Goal: Communication & Community: Ask a question

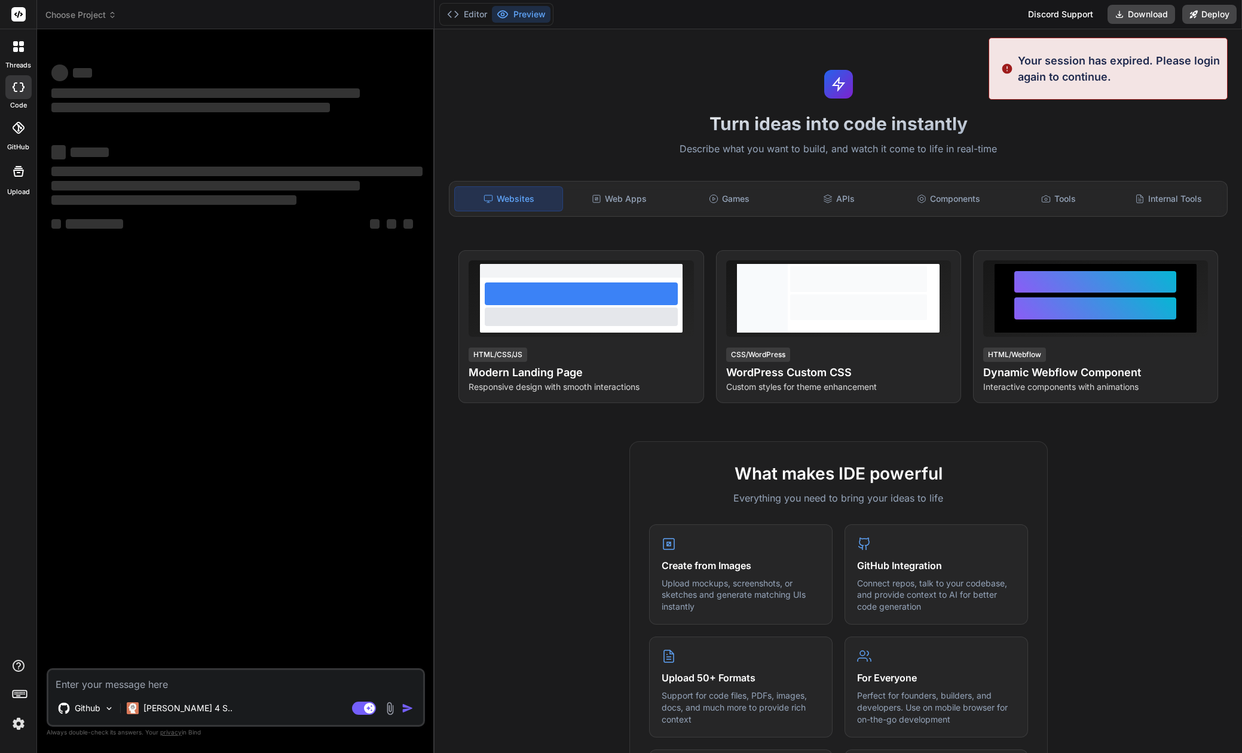
click at [22, 725] on img at bounding box center [18, 724] width 20 height 20
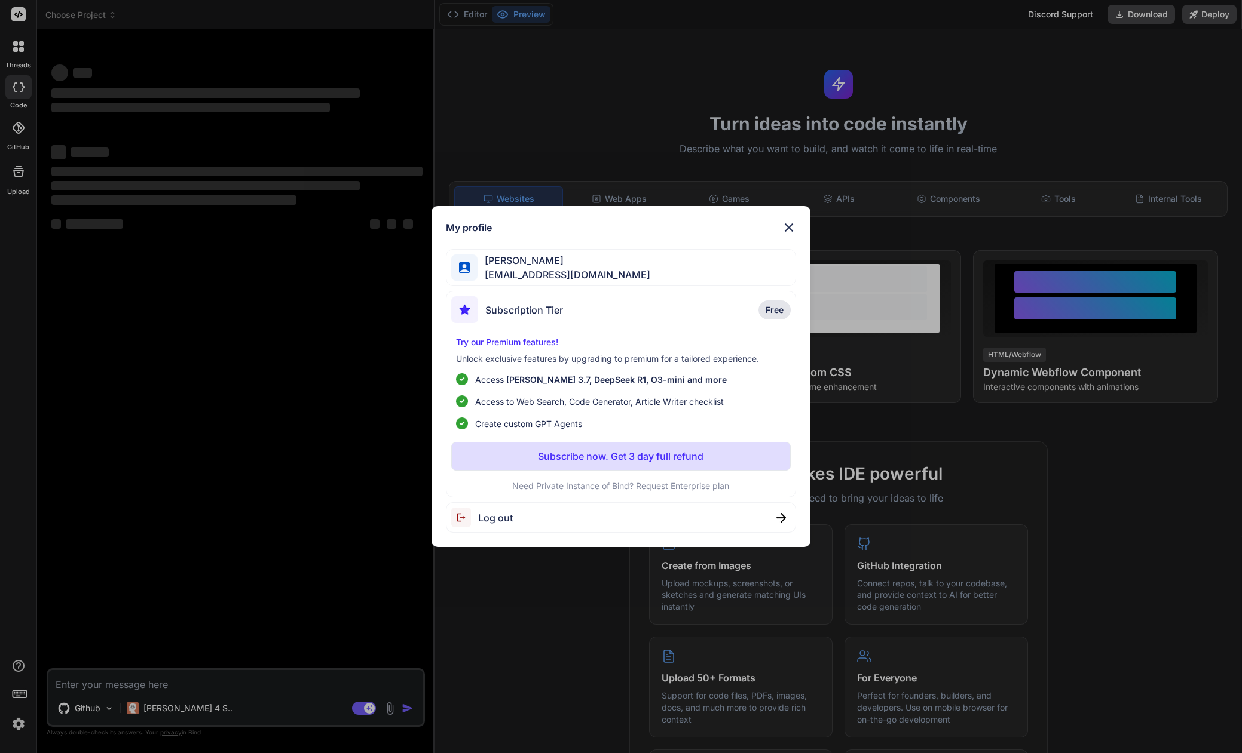
click at [524, 522] on div "Log out" at bounding box center [621, 517] width 351 height 30
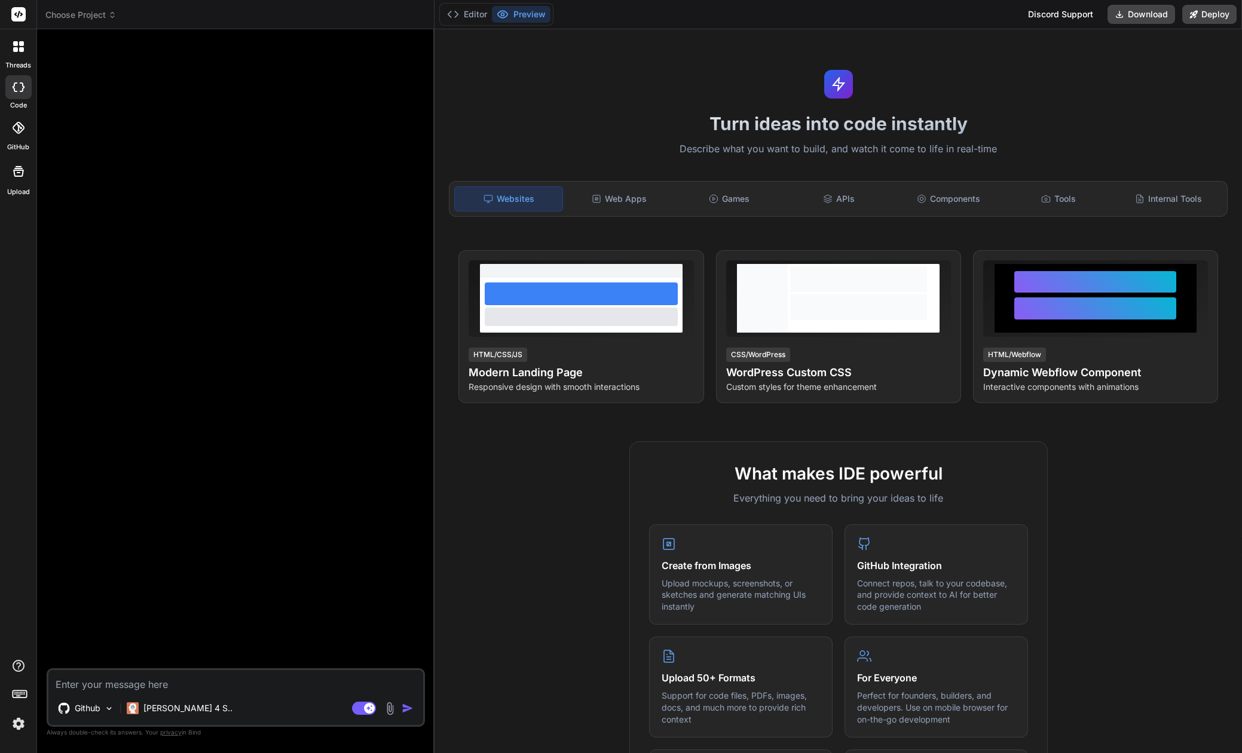
click at [19, 728] on img at bounding box center [18, 724] width 20 height 20
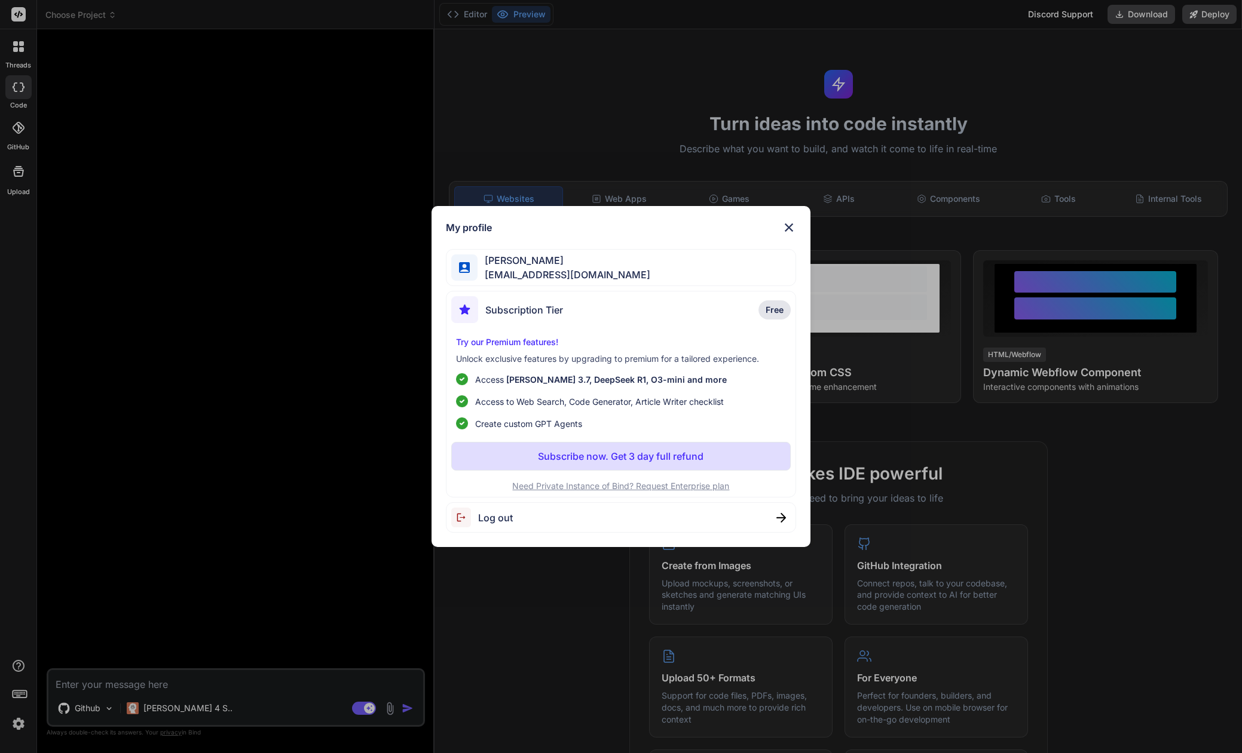
click at [517, 517] on div "Log out" at bounding box center [621, 517] width 351 height 30
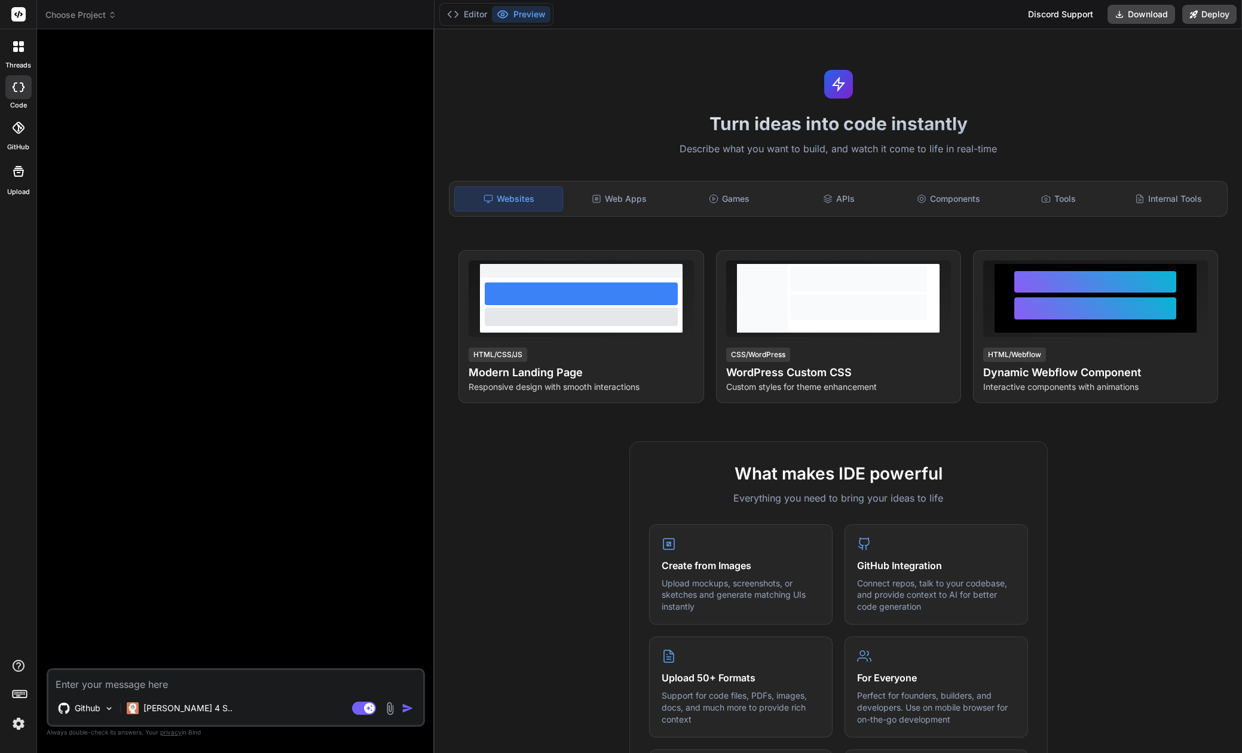
type textarea "x"
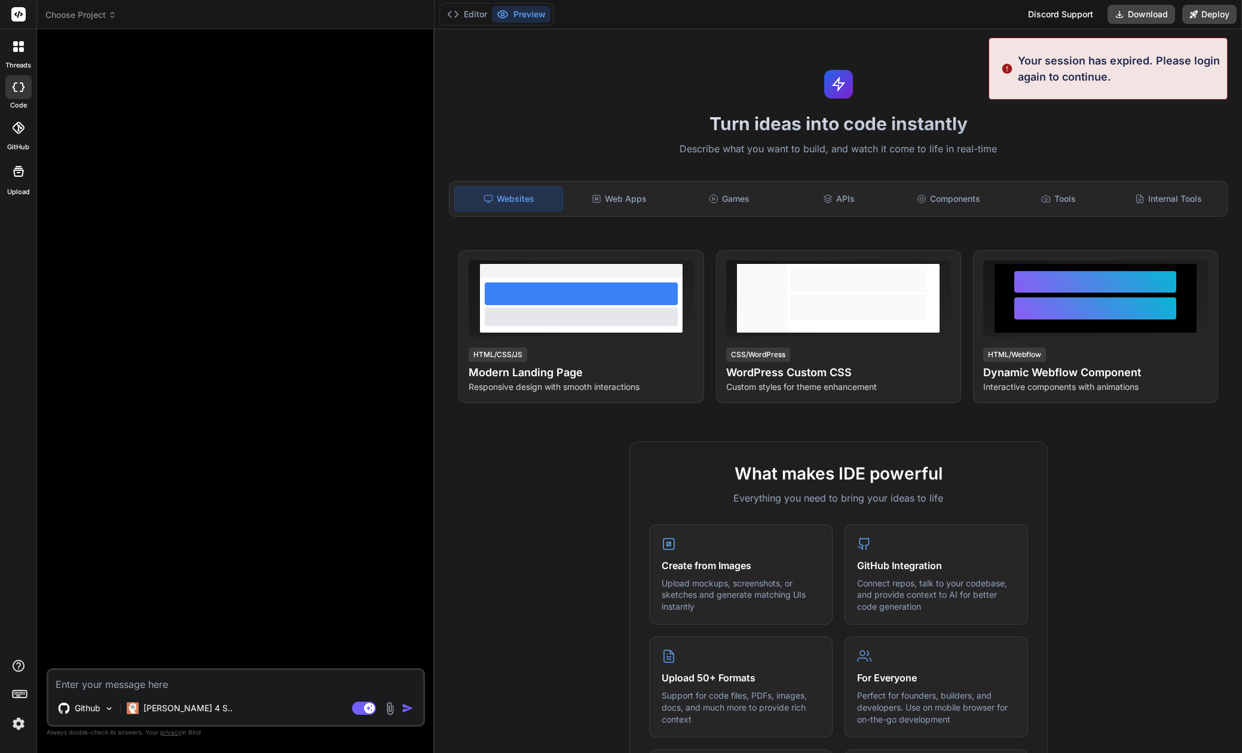
click at [17, 731] on img at bounding box center [18, 724] width 20 height 20
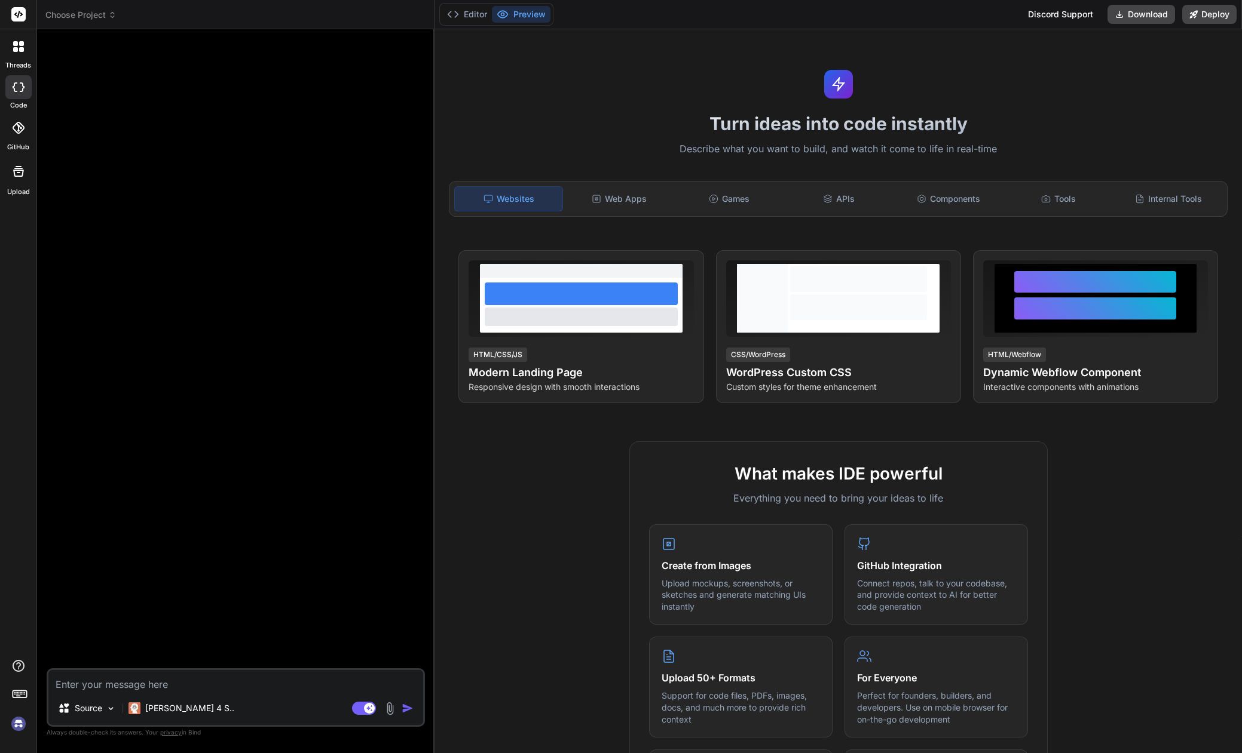
click at [22, 726] on img at bounding box center [18, 724] width 20 height 20
click at [18, 723] on img at bounding box center [18, 724] width 20 height 20
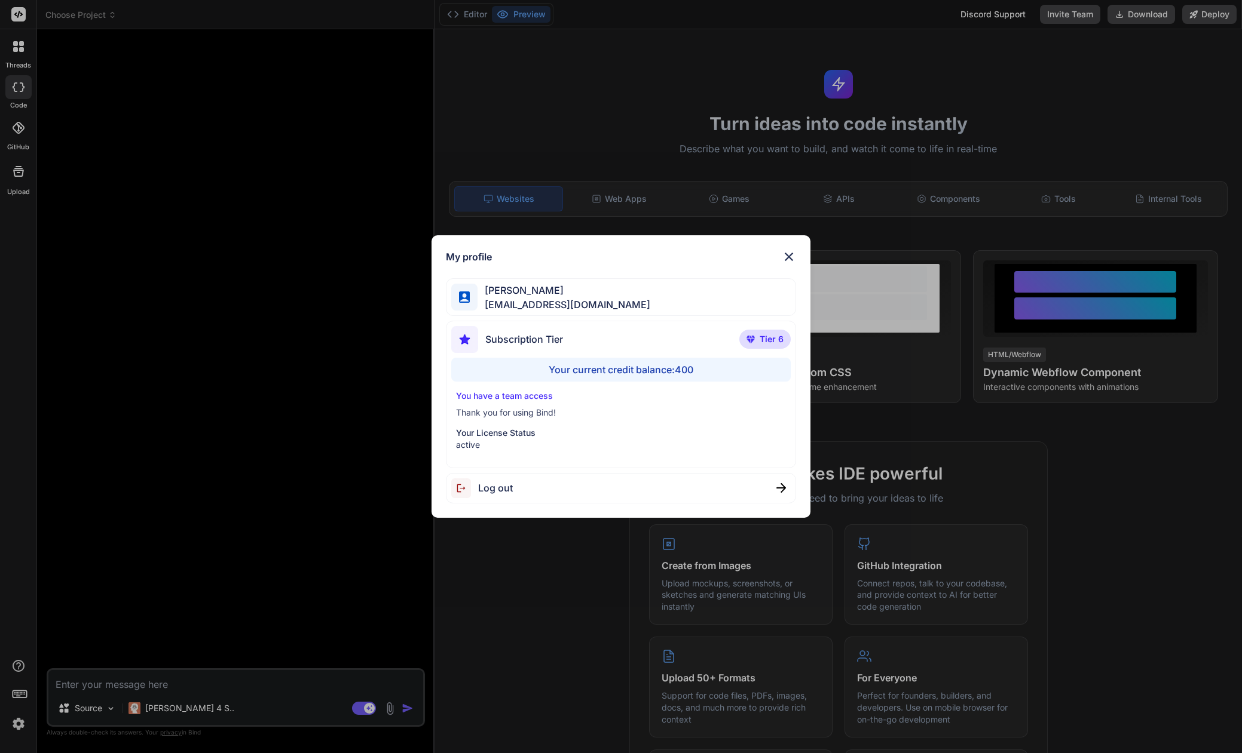
click at [18, 723] on div "My profile Tye Anderson fakewiseco@gmail.com Subscription Tier Tier 6 Your curr…" at bounding box center [621, 376] width 1242 height 753
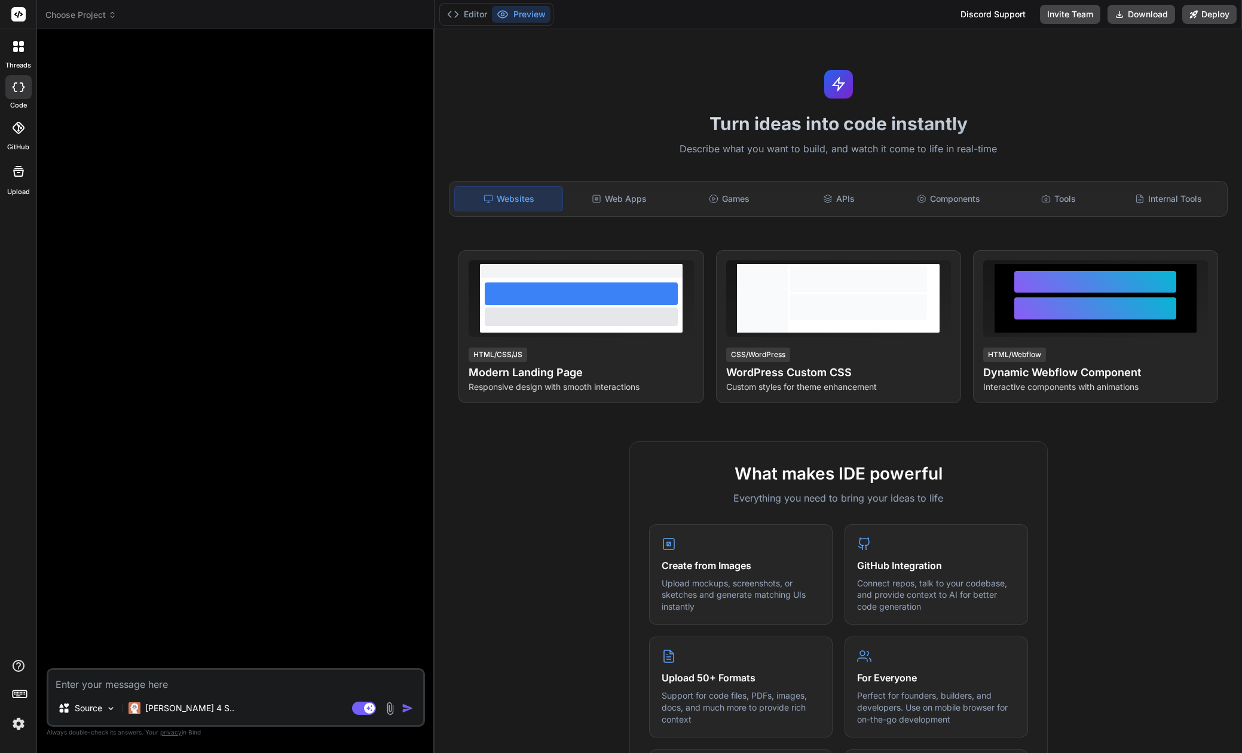
click at [79, 15] on span "Choose Project" at bounding box center [80, 15] width 71 height 12
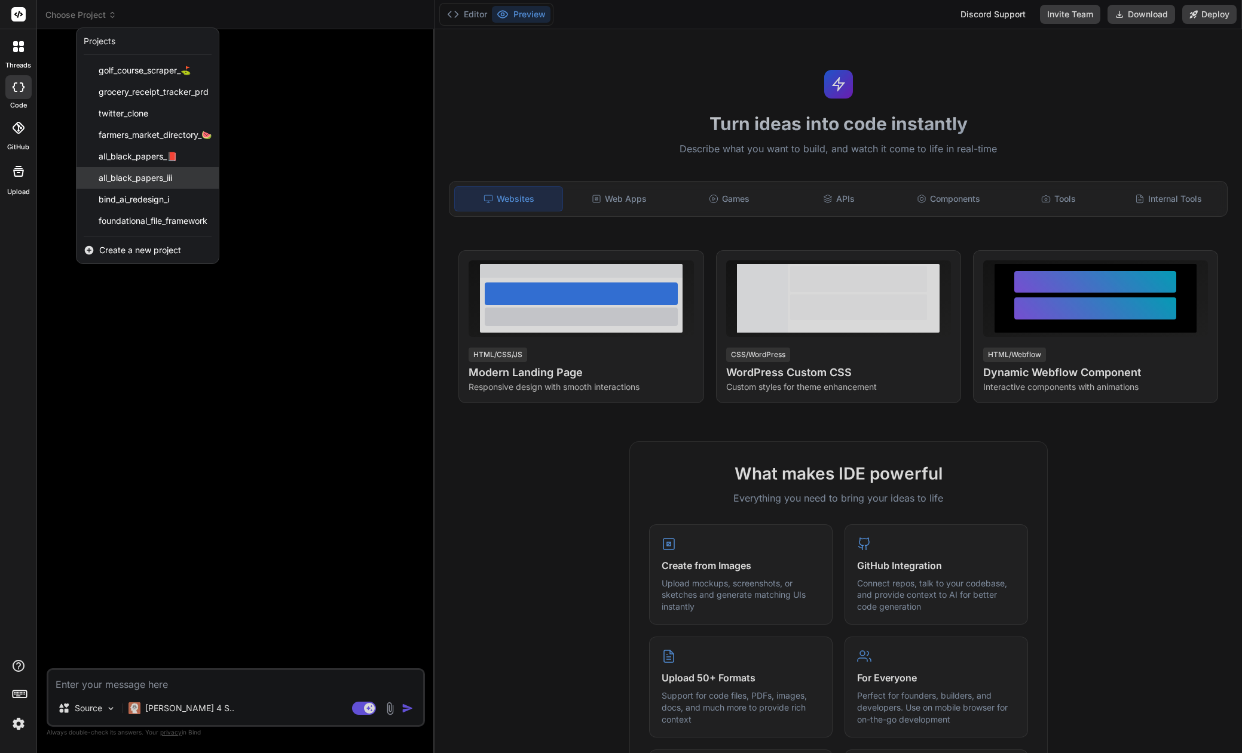
click at [135, 170] on div "all_black_papers_iii" at bounding box center [147, 178] width 142 height 22
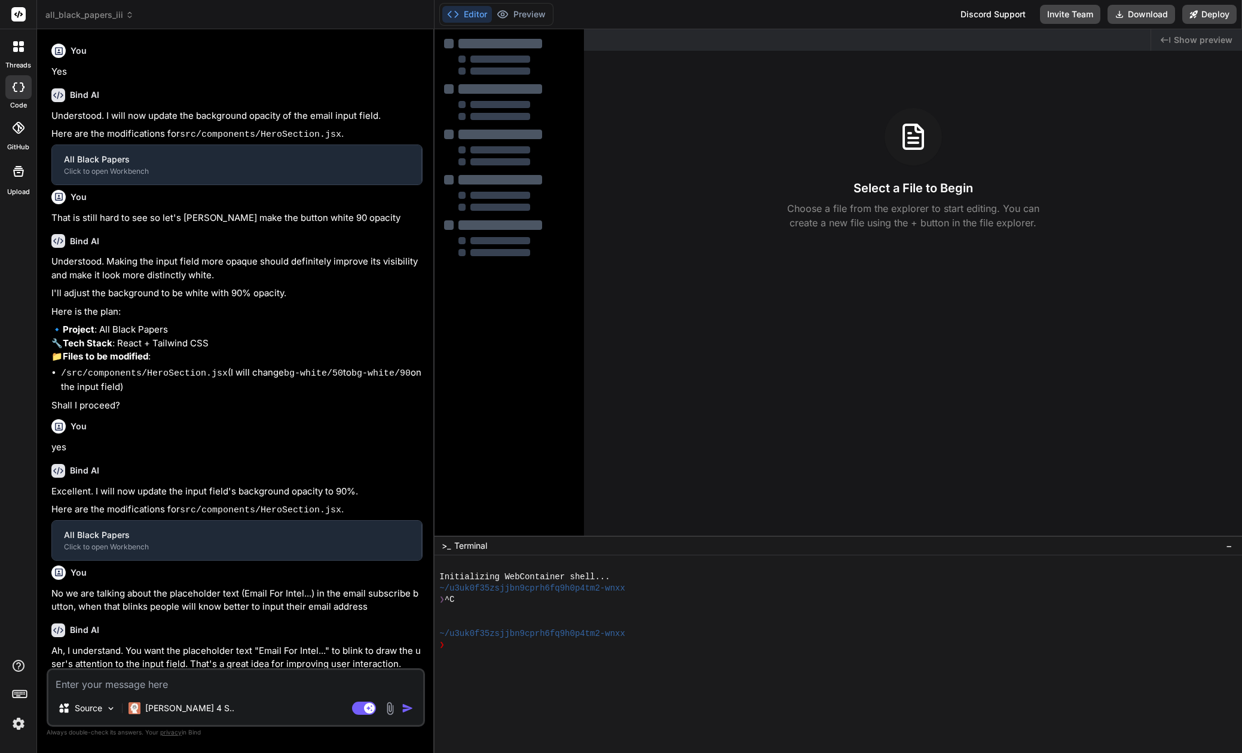
scroll to position [309, 0]
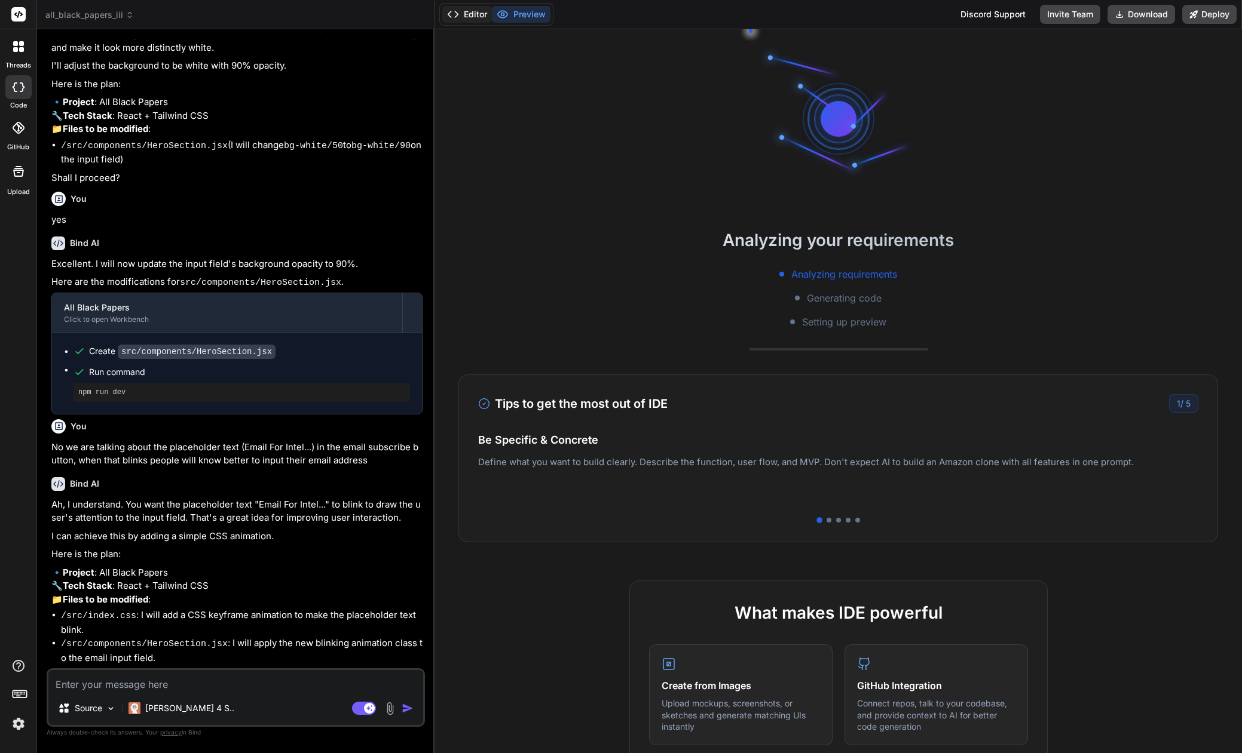
click at [467, 12] on button "Editor" at bounding box center [467, 14] width 50 height 17
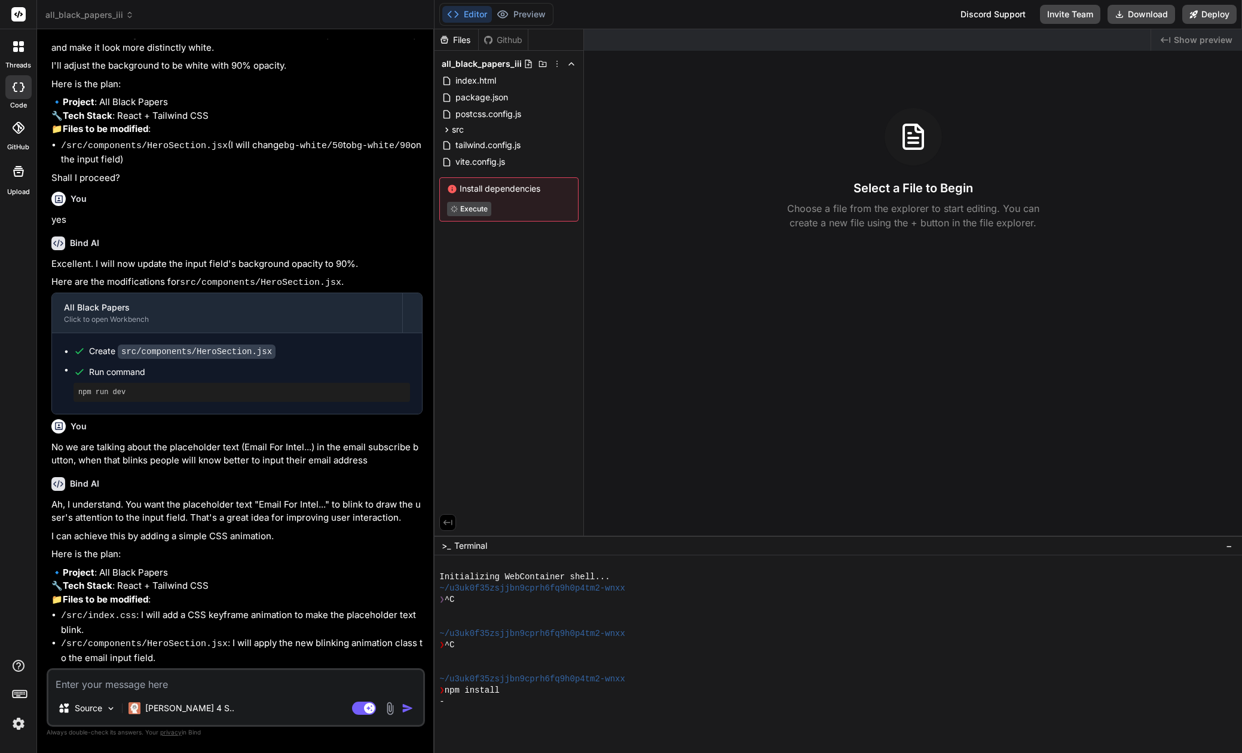
type textarea "x"
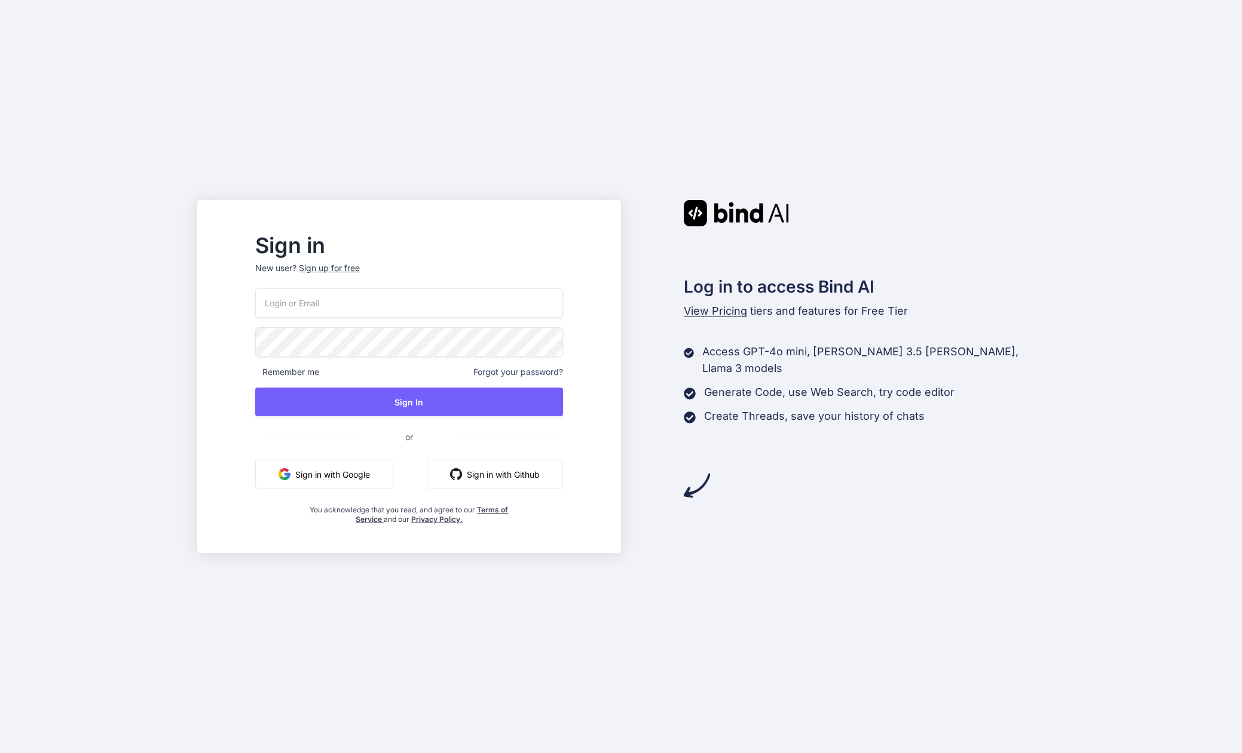
type input "[EMAIL_ADDRESS][DOMAIN_NAME]"
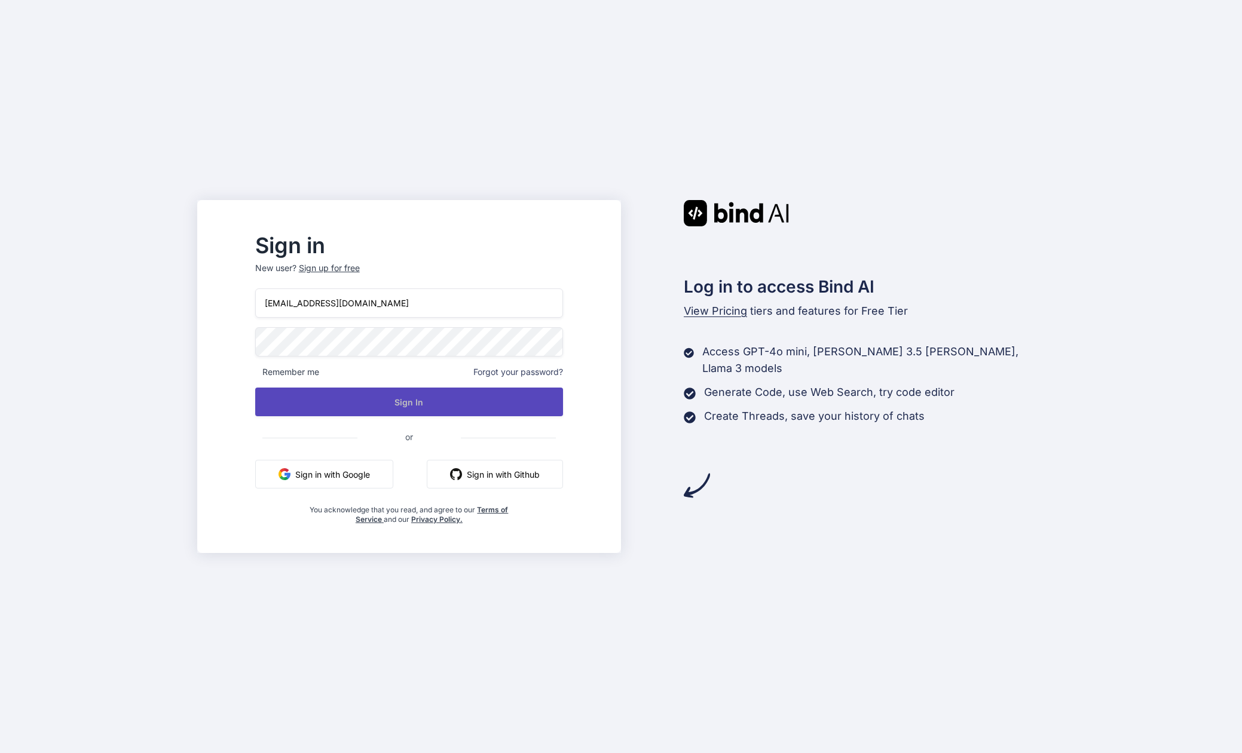
click at [438, 397] on button "Sign In" at bounding box center [409, 402] width 308 height 29
click at [442, 403] on button "Sign In" at bounding box center [409, 402] width 308 height 29
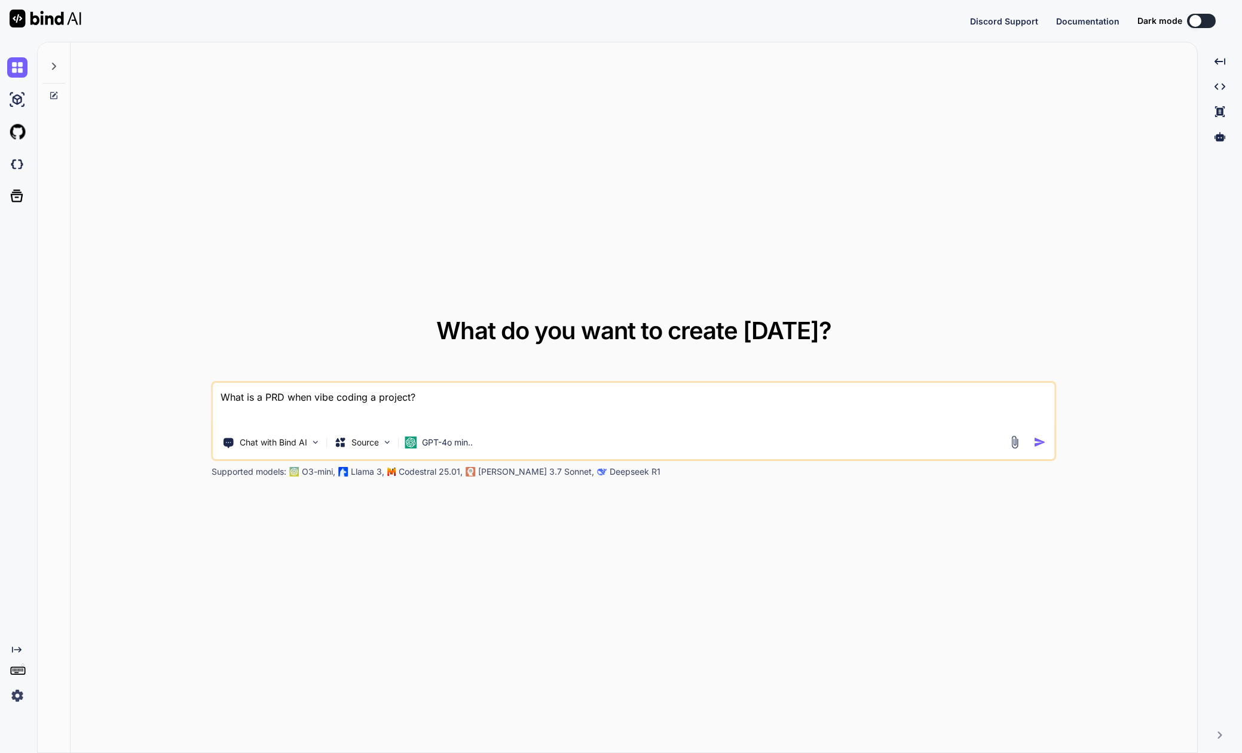
click at [20, 692] on img at bounding box center [17, 696] width 20 height 20
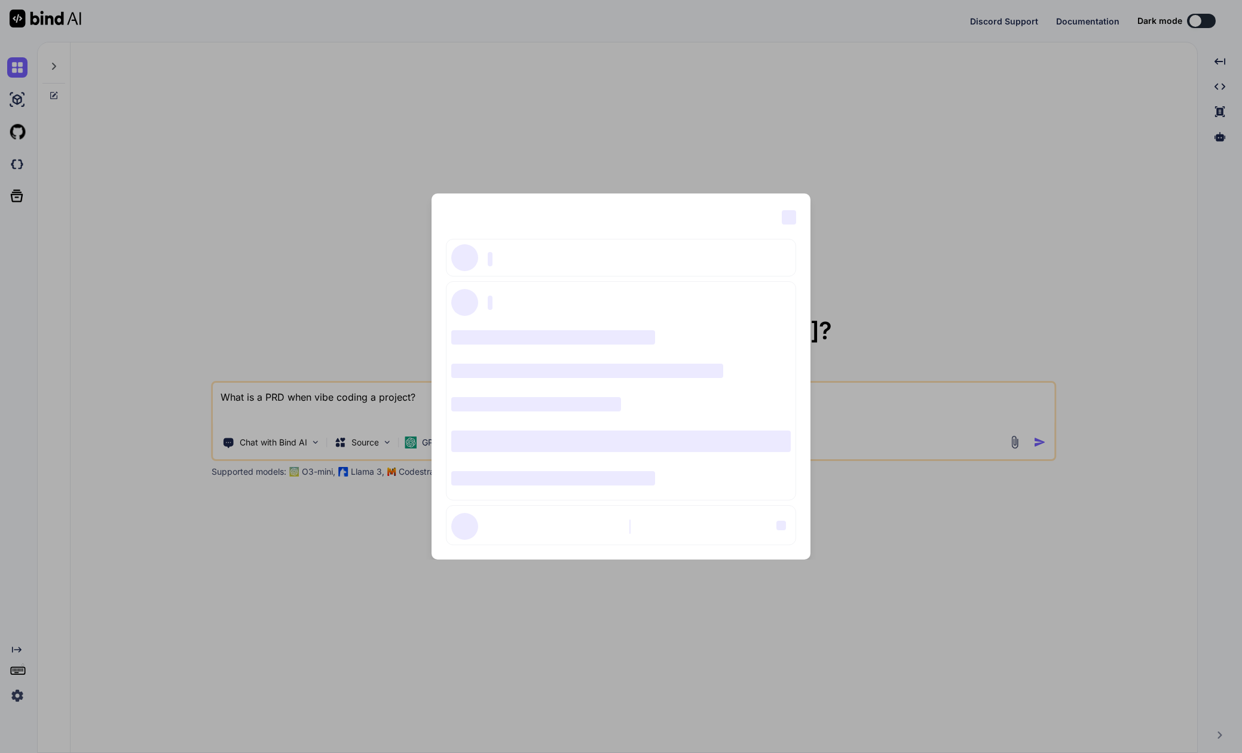
click at [962, 159] on div "‌ ‌ ‌ ‌ ‌ ‌ ‌ ‌ ‌ ‌ ‌ ‌ ‌ ‌ ‌" at bounding box center [621, 376] width 1242 height 753
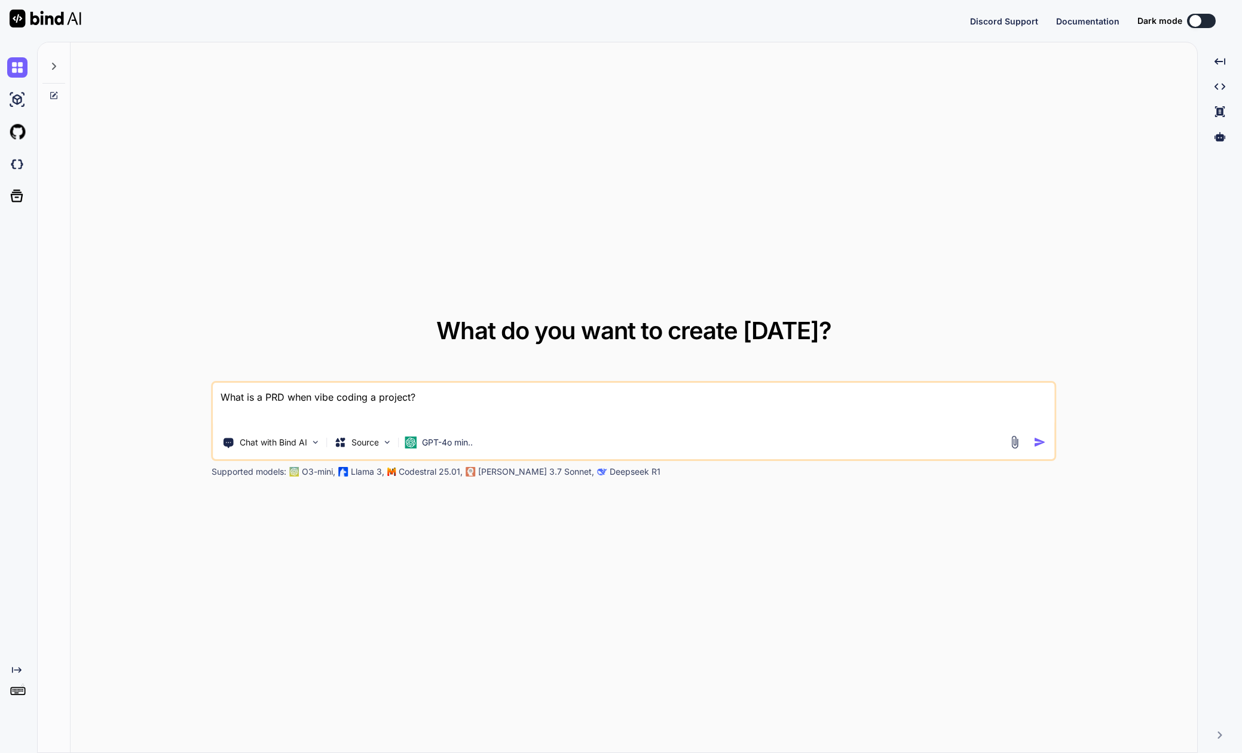
type textarea "x"
click at [17, 696] on img at bounding box center [17, 696] width 20 height 20
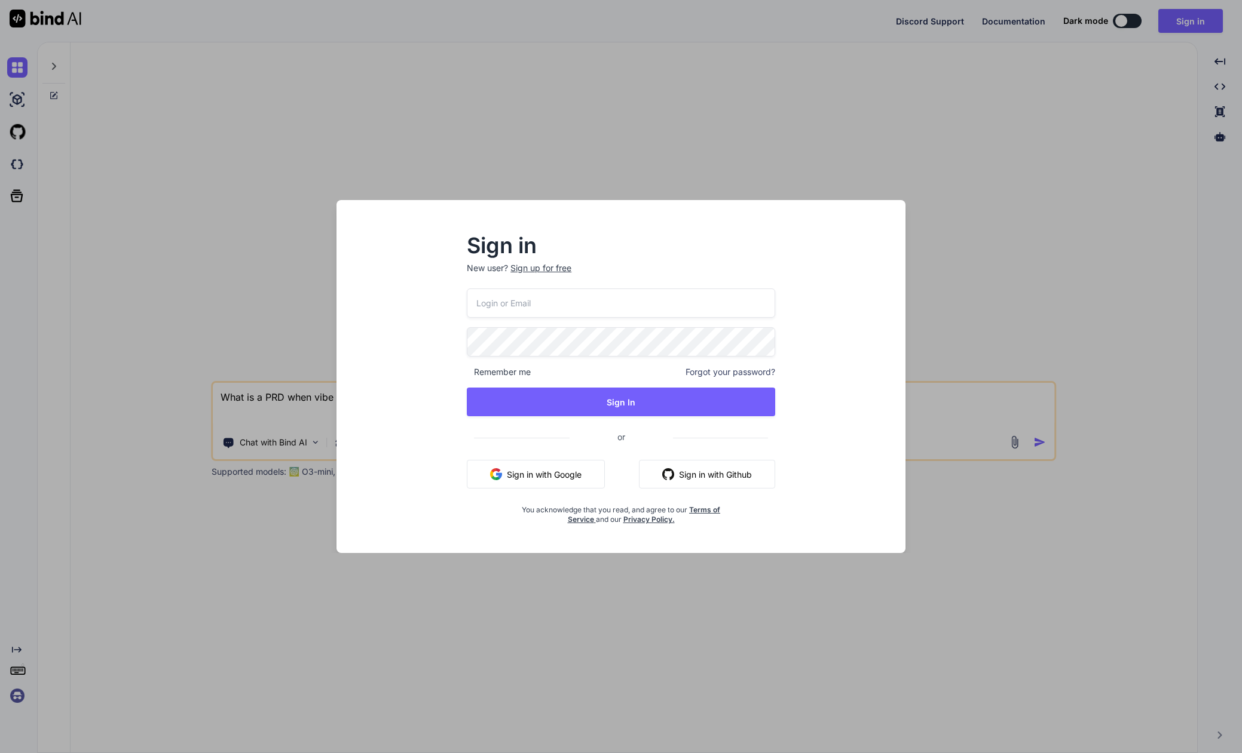
type input "[EMAIL_ADDRESS][DOMAIN_NAME]"
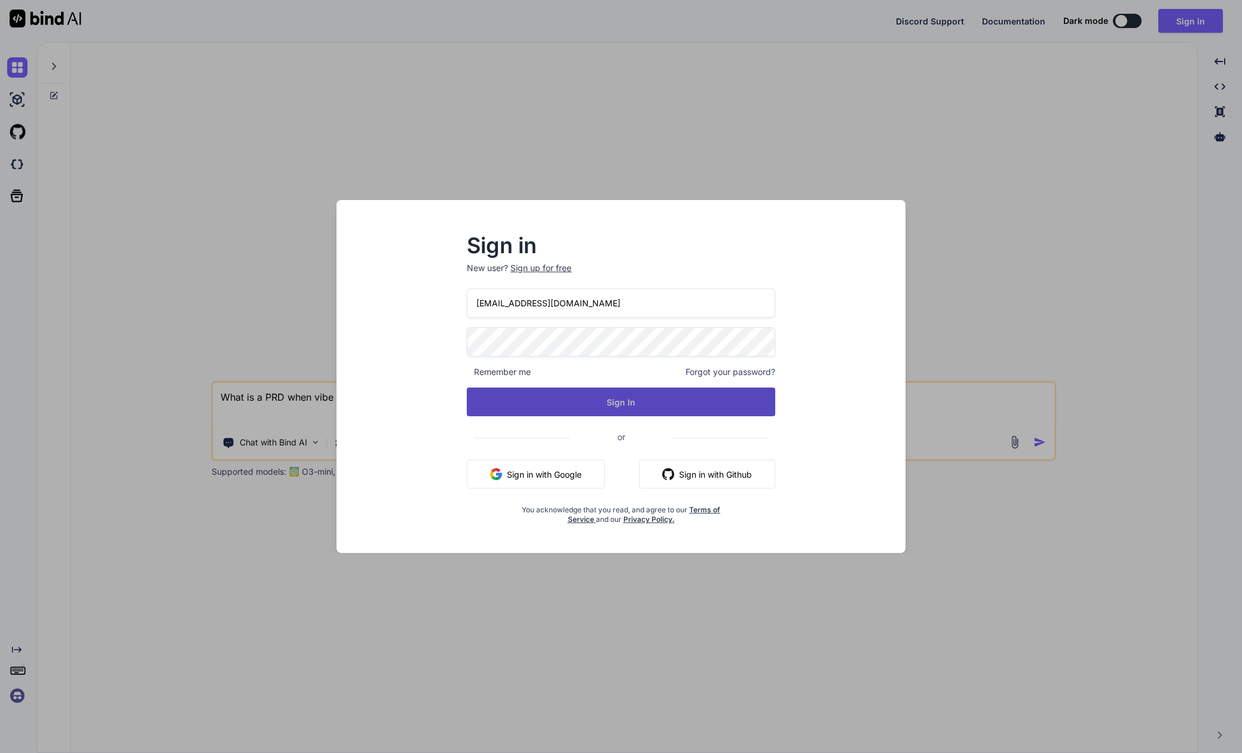
click at [591, 390] on button "Sign In" at bounding box center [621, 402] width 308 height 29
click at [602, 394] on button "Sign In" at bounding box center [621, 402] width 308 height 29
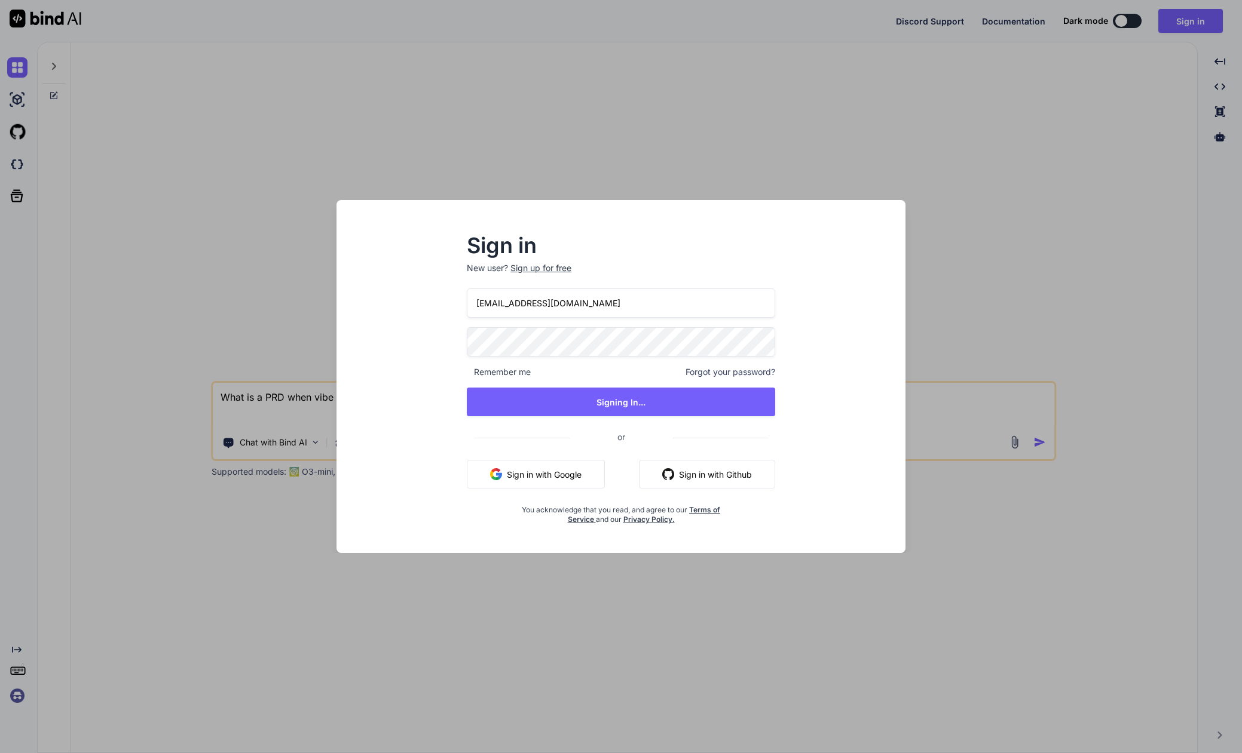
type textarea "x"
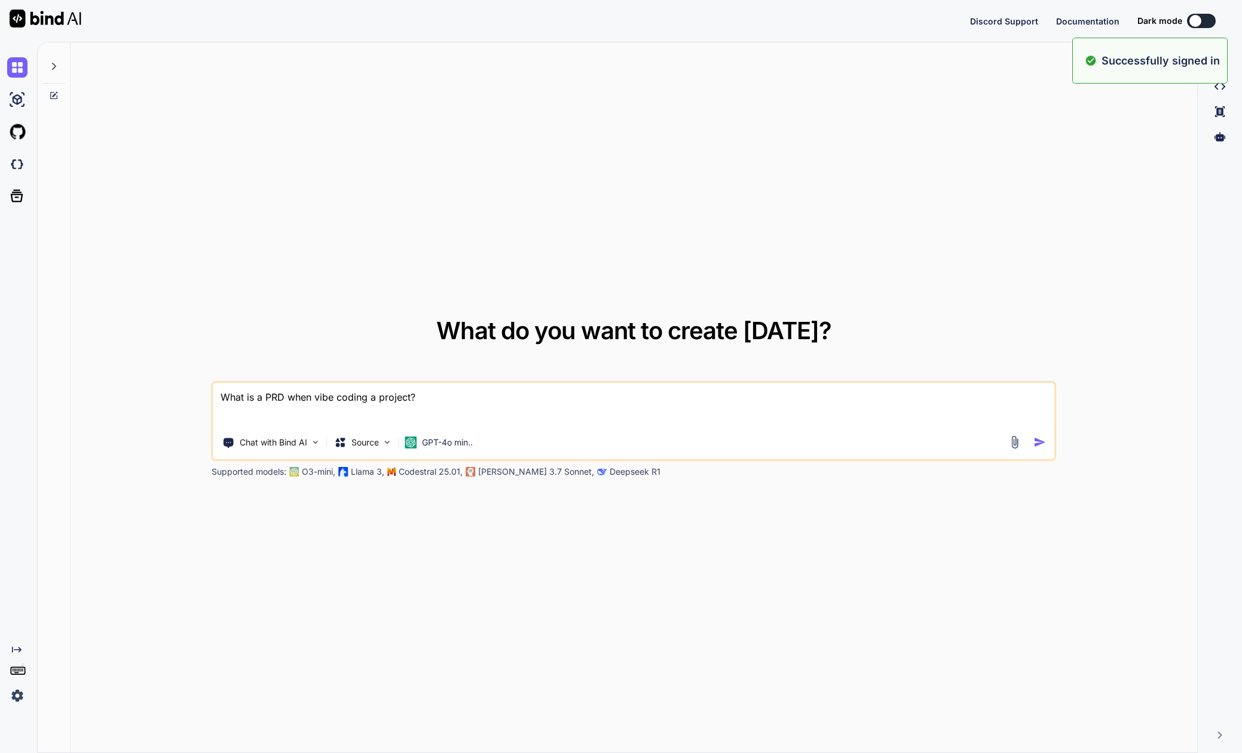
click at [16, 695] on img at bounding box center [17, 696] width 20 height 20
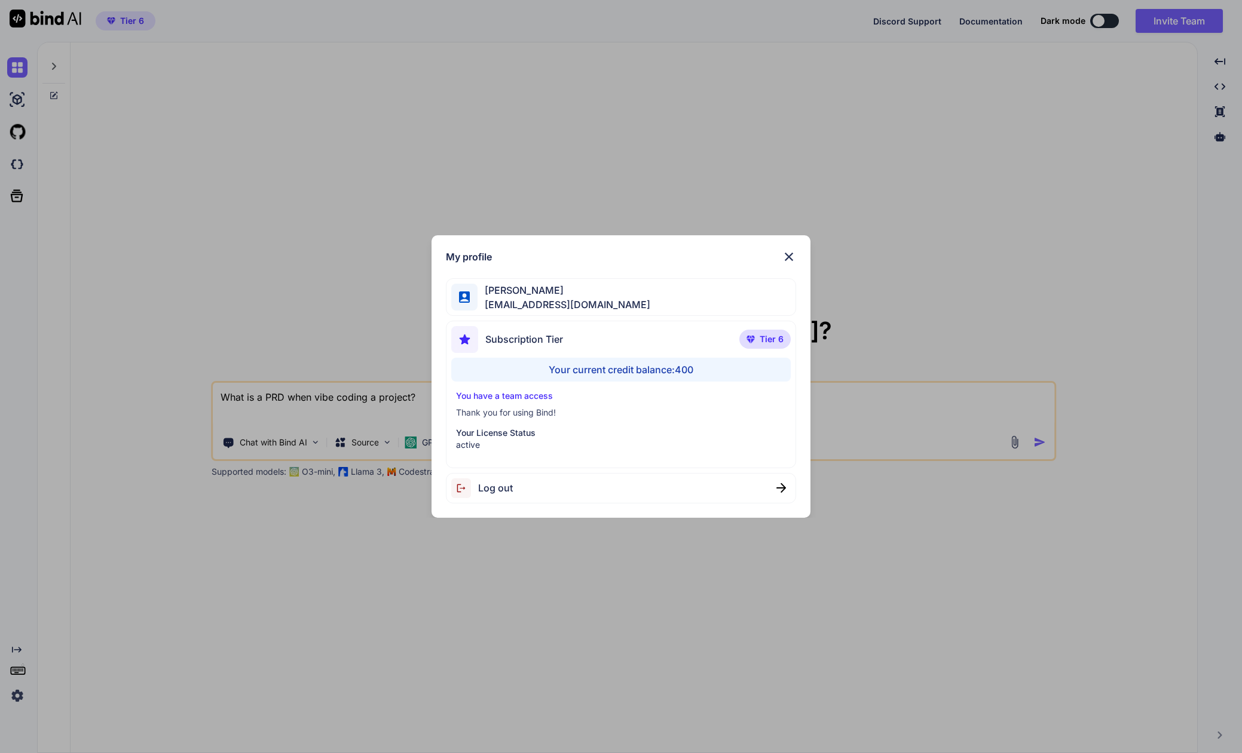
click at [789, 253] on img at bounding box center [788, 257] width 14 height 14
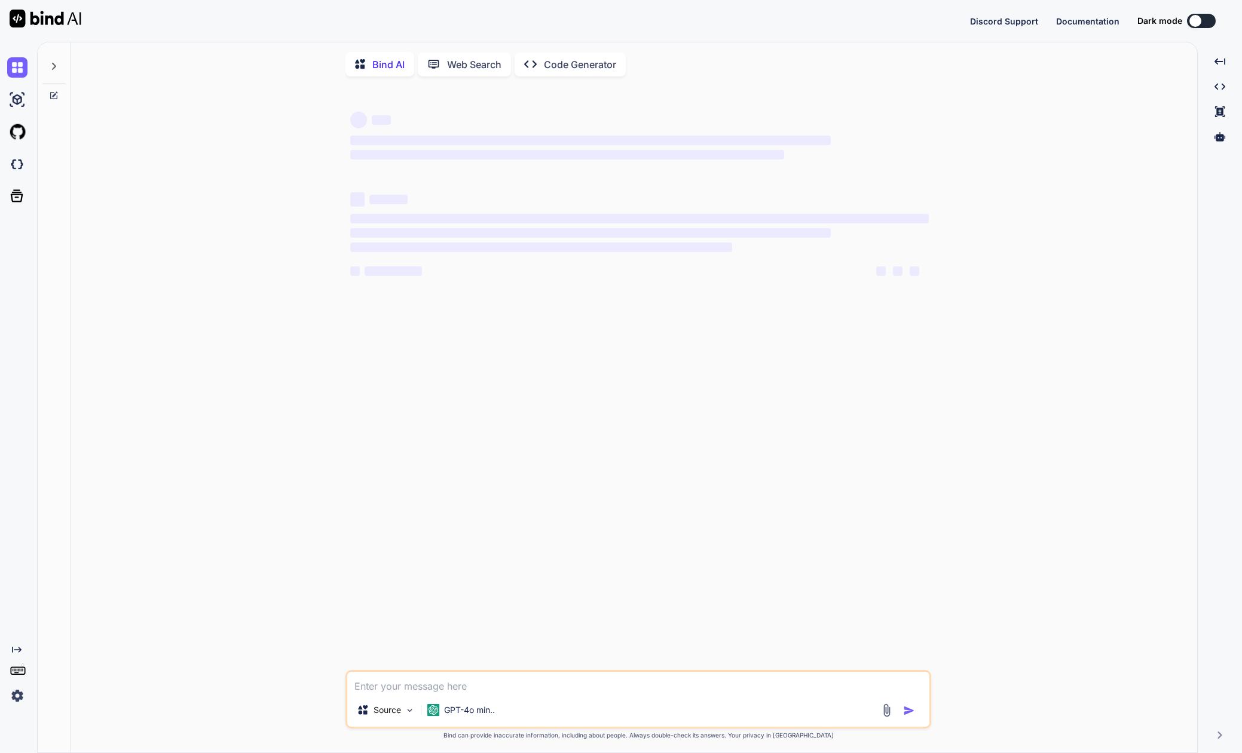
type textarea "x"
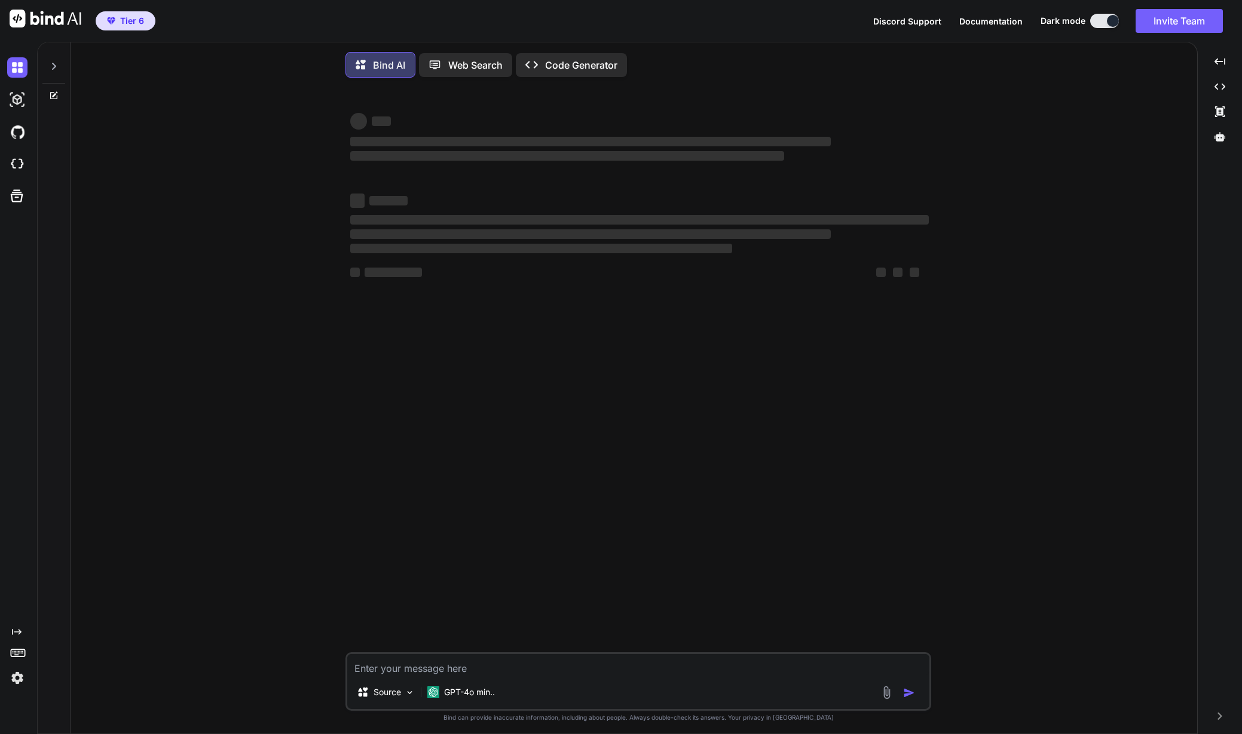
type textarea "x"
click at [59, 63] on div at bounding box center [53, 62] width 23 height 41
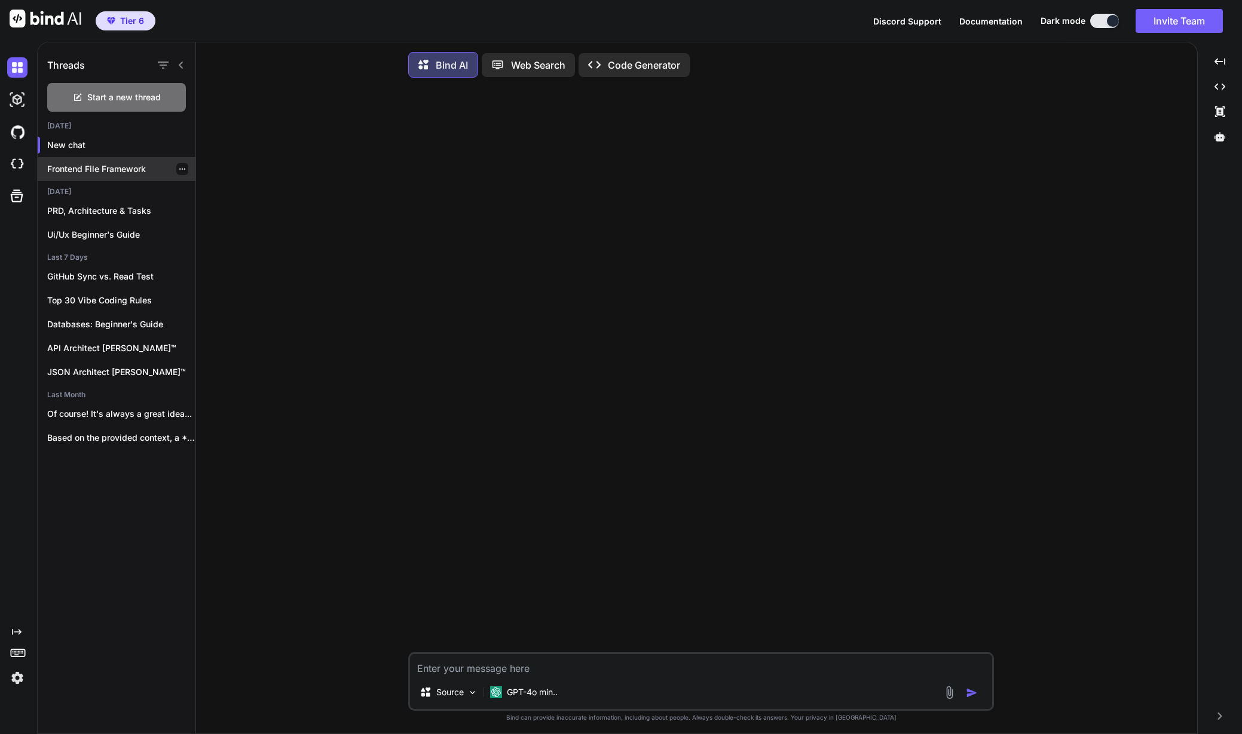
click at [102, 171] on p "Frontend File Framework" at bounding box center [121, 169] width 148 height 12
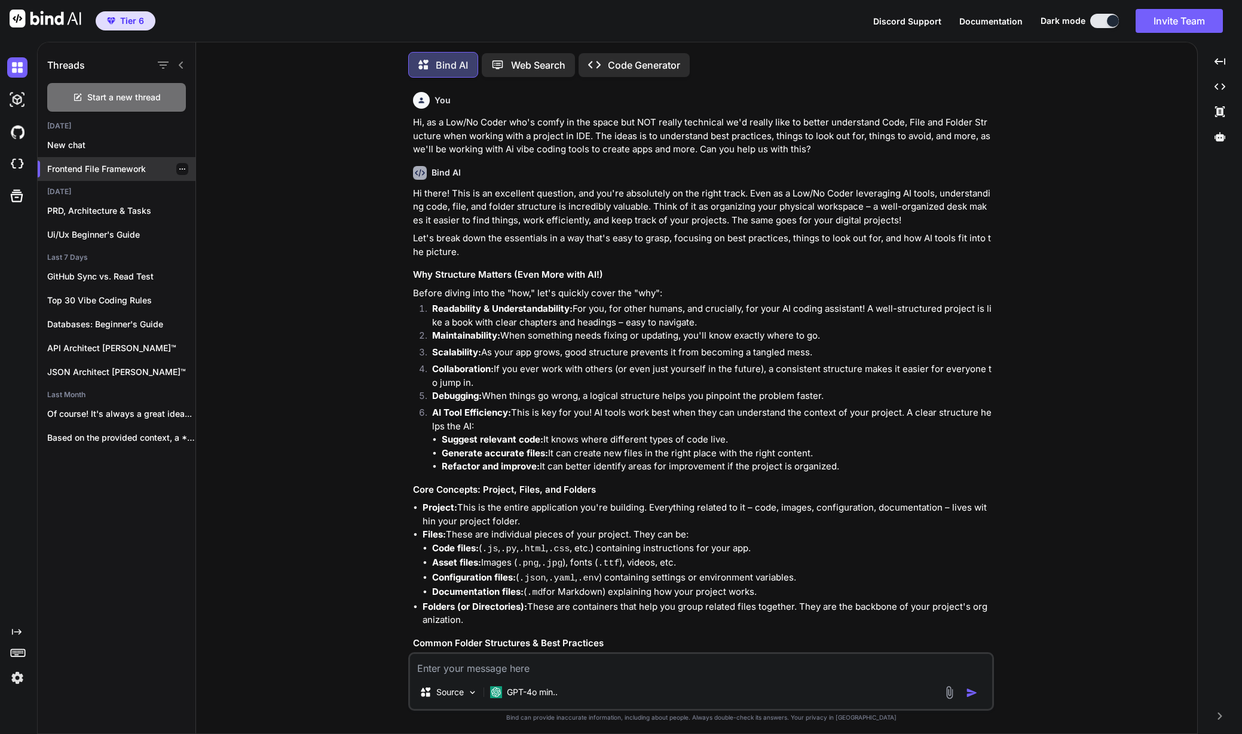
scroll to position [6, 0]
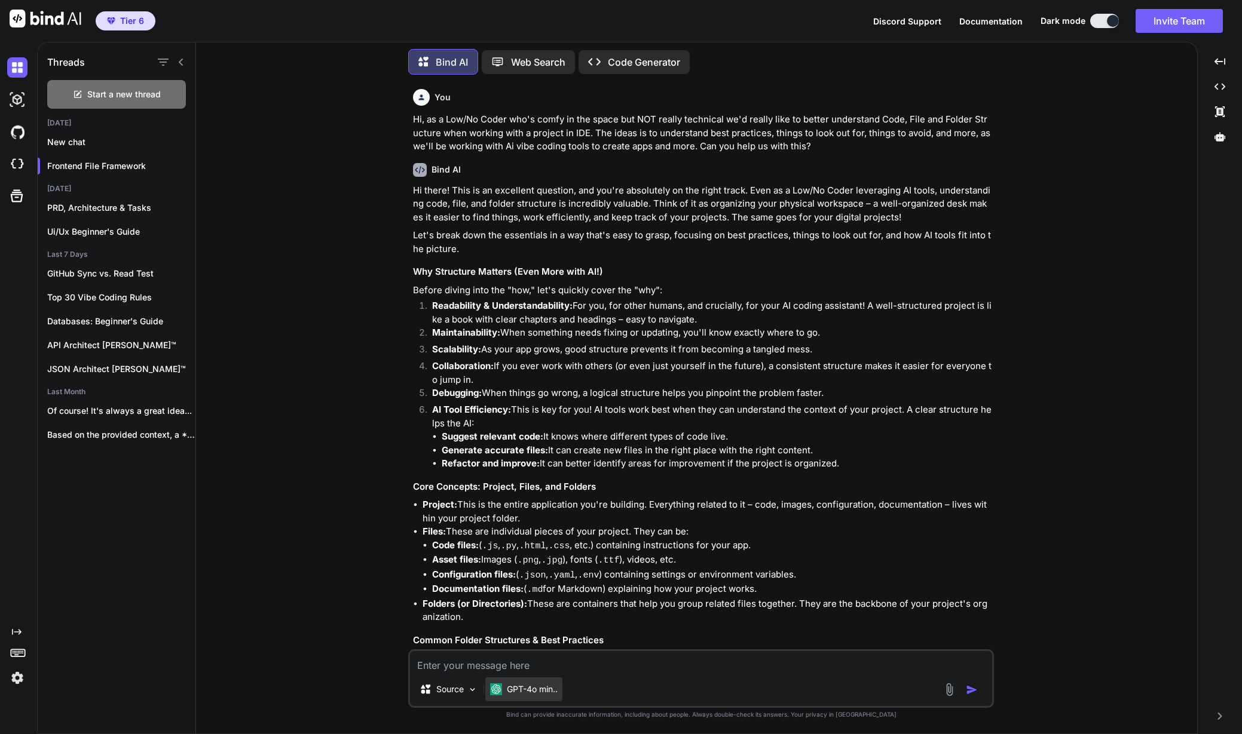
click at [518, 688] on p "GPT-4o min.." at bounding box center [532, 689] width 51 height 12
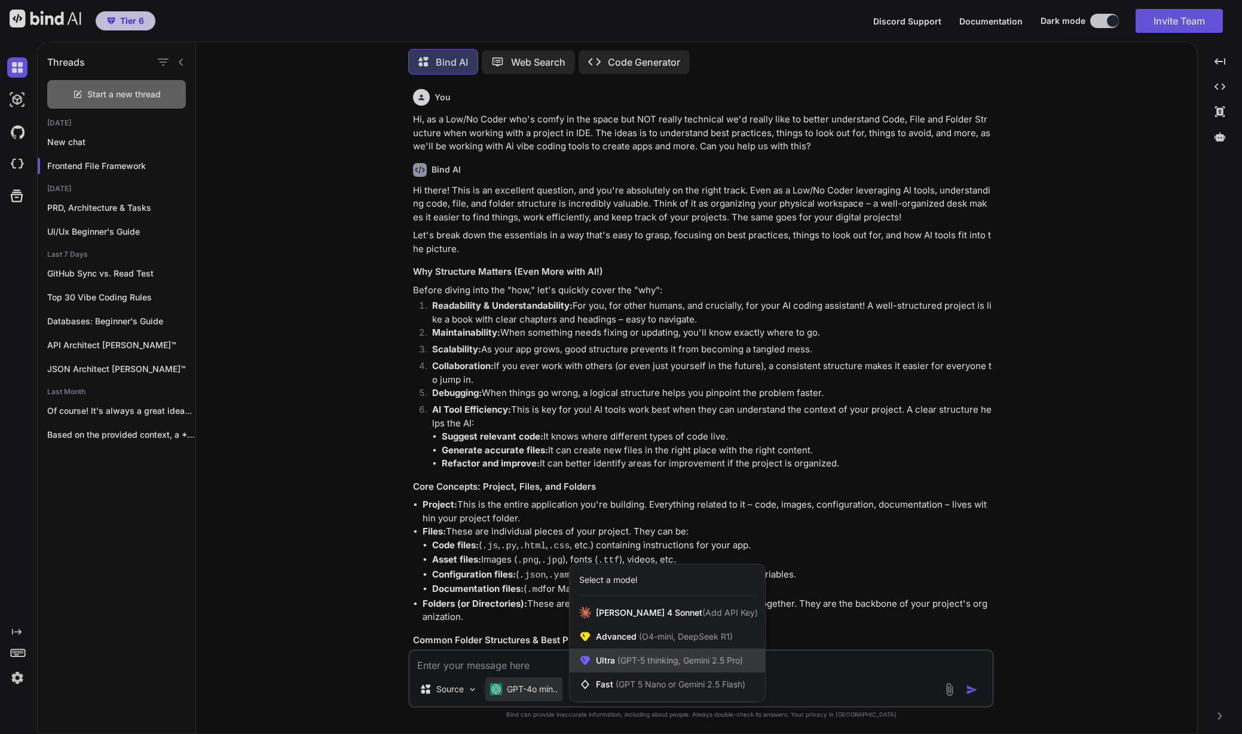
click at [600, 668] on div "Ultra (GPT-5 thinking, Gemini 2.5 Pro)" at bounding box center [666, 661] width 195 height 24
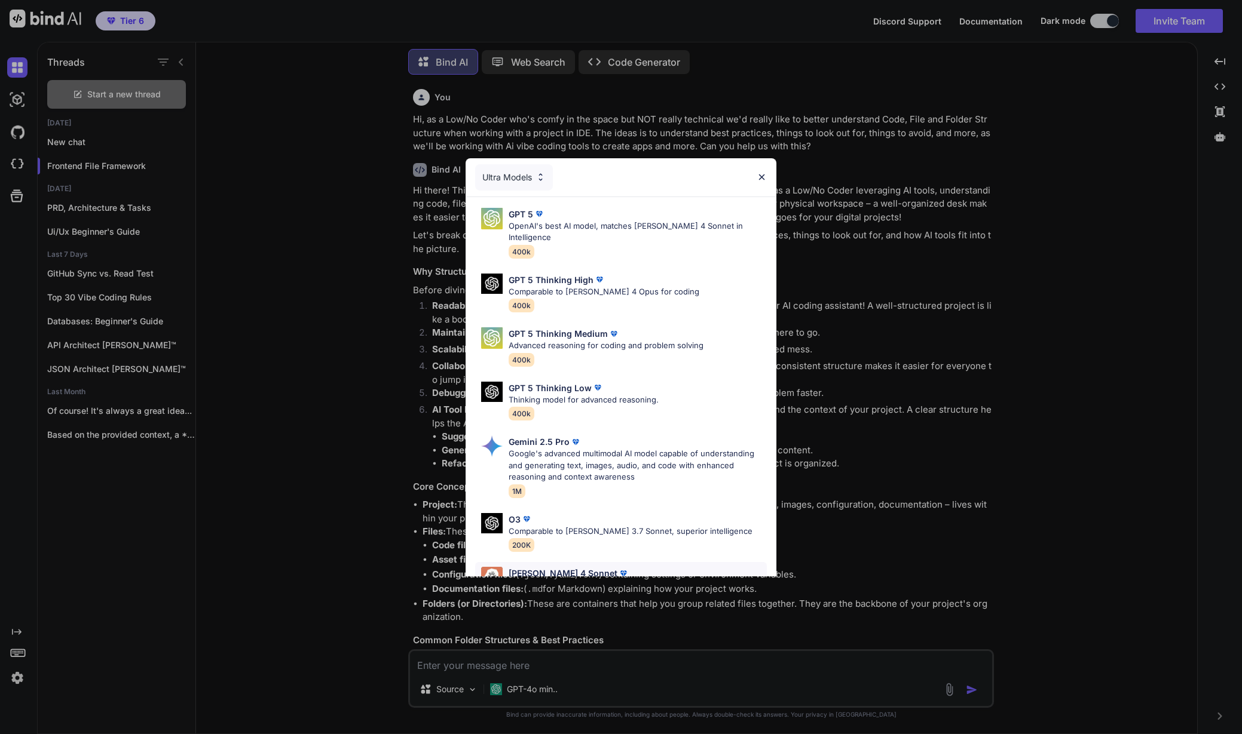
click at [556, 567] on p "[PERSON_NAME] 4 Sonnet" at bounding box center [562, 573] width 109 height 13
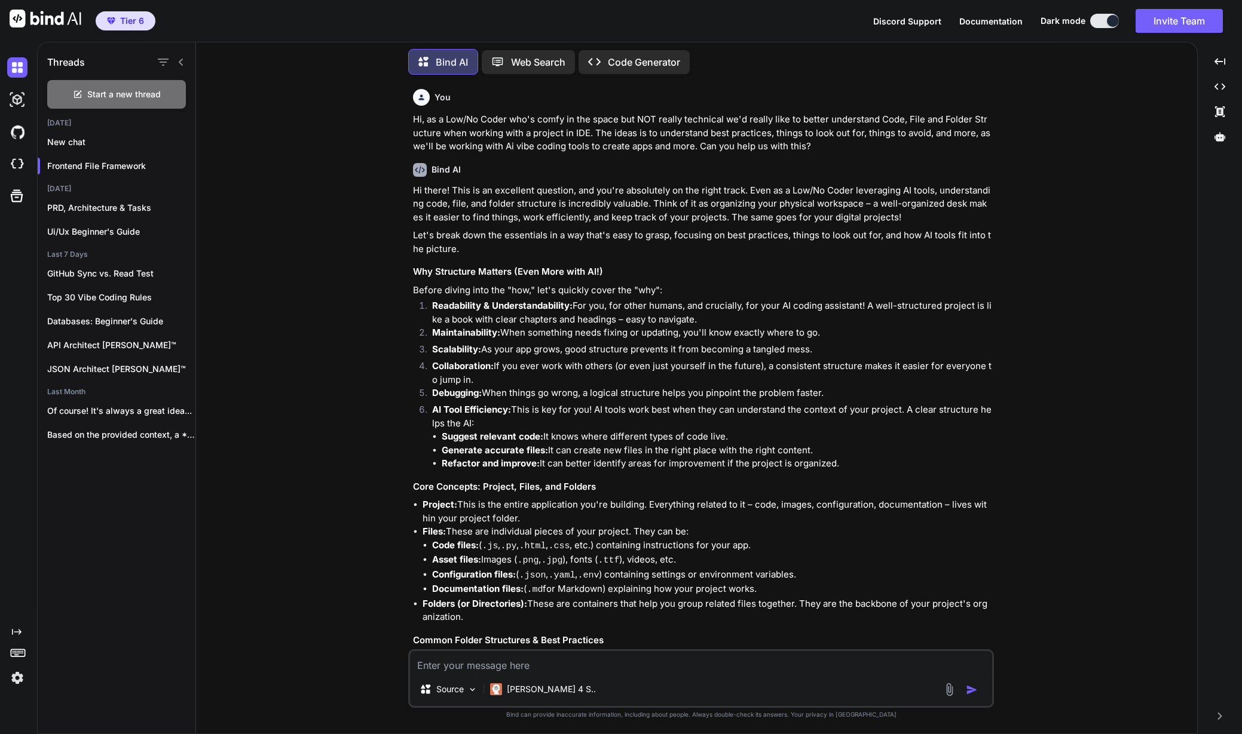
click at [474, 663] on textarea at bounding box center [701, 662] width 582 height 22
type textarea "Hi"
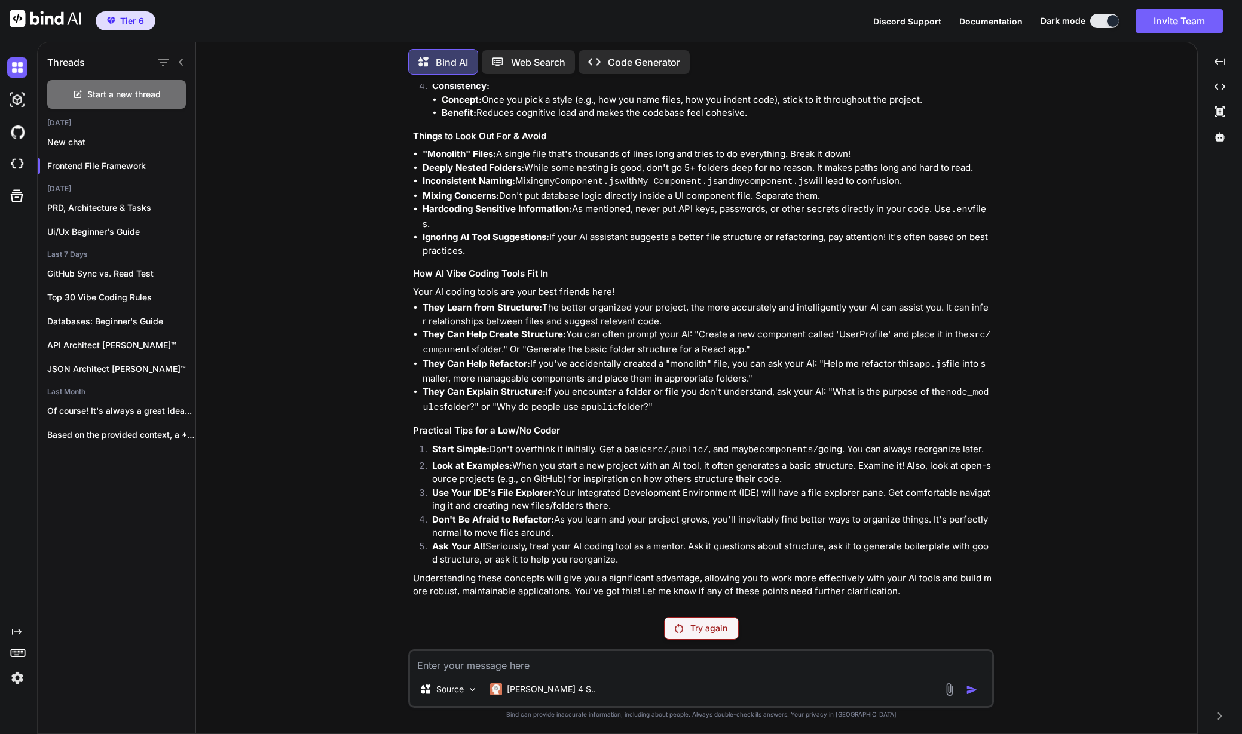
scroll to position [0, 0]
click at [528, 697] on div "[PERSON_NAME] 4 S.." at bounding box center [542, 690] width 115 height 24
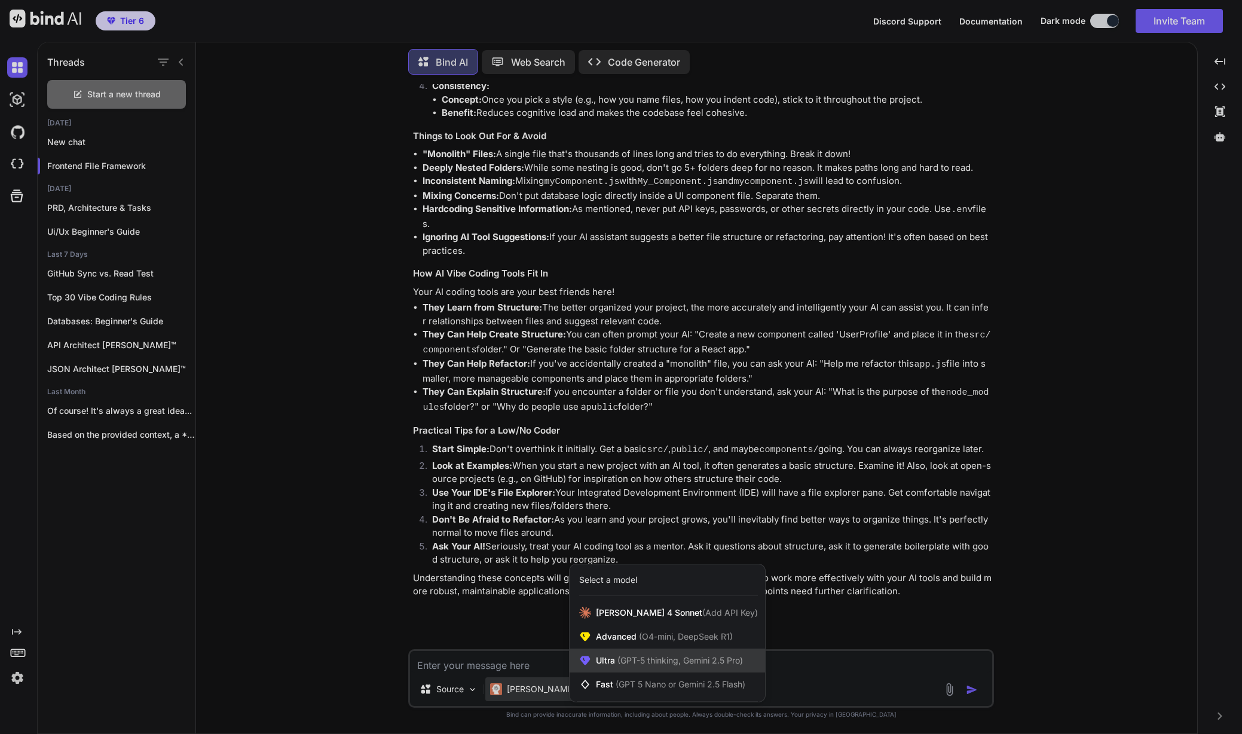
click at [617, 661] on span "(GPT-5 thinking, Gemini 2.5 Pro)" at bounding box center [679, 660] width 128 height 10
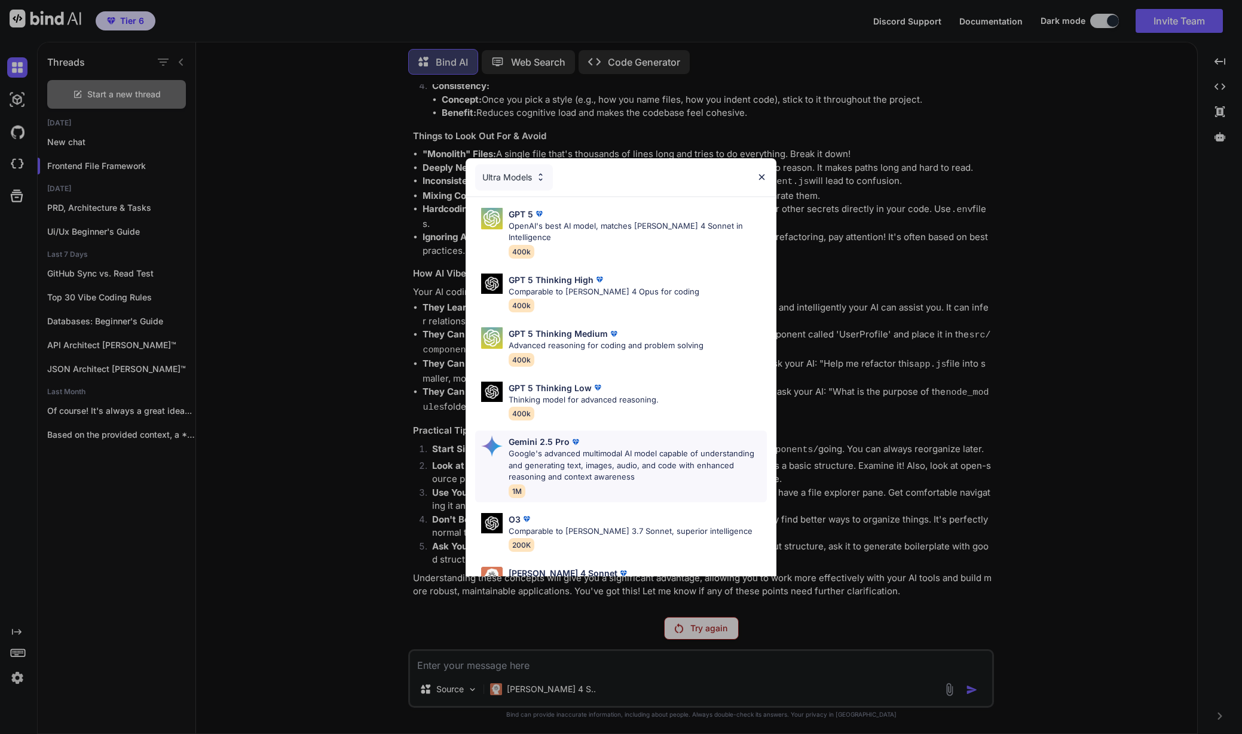
click at [537, 448] on p "Google's advanced multimodal AI model capable of understanding and generating t…" at bounding box center [637, 465] width 258 height 35
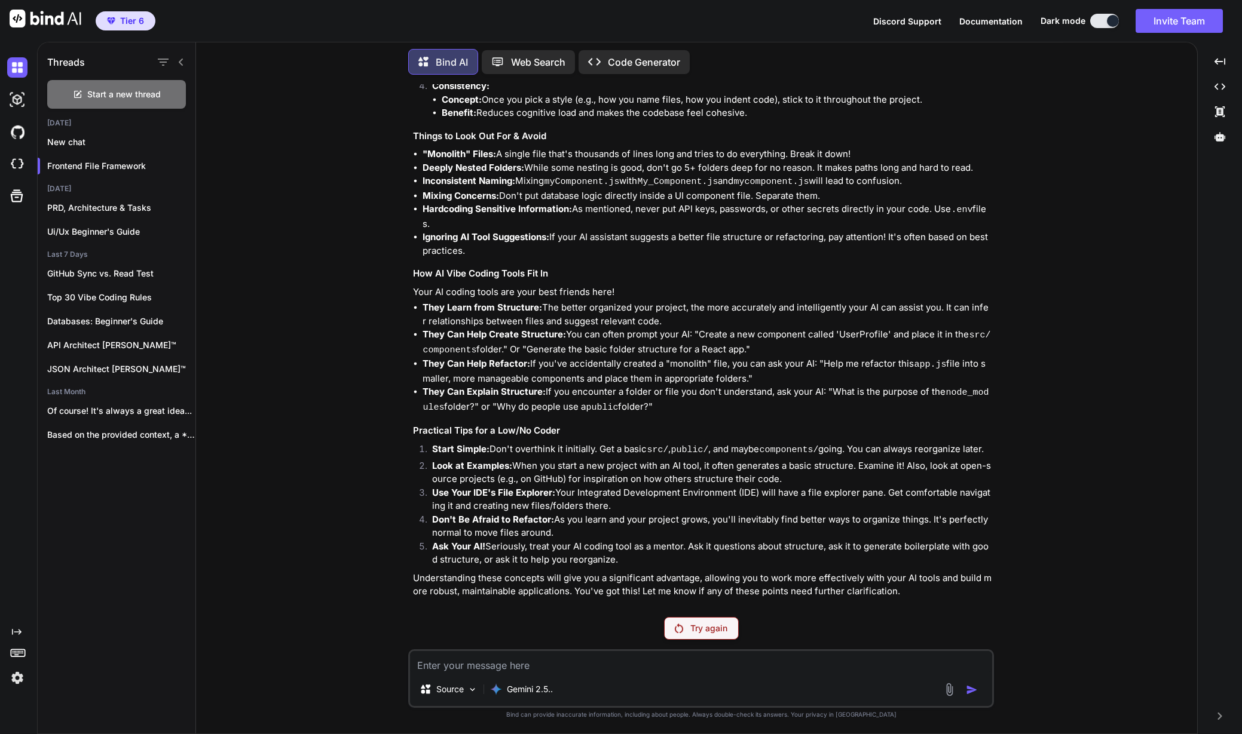
click at [704, 627] on p "Try again" at bounding box center [708, 629] width 37 height 12
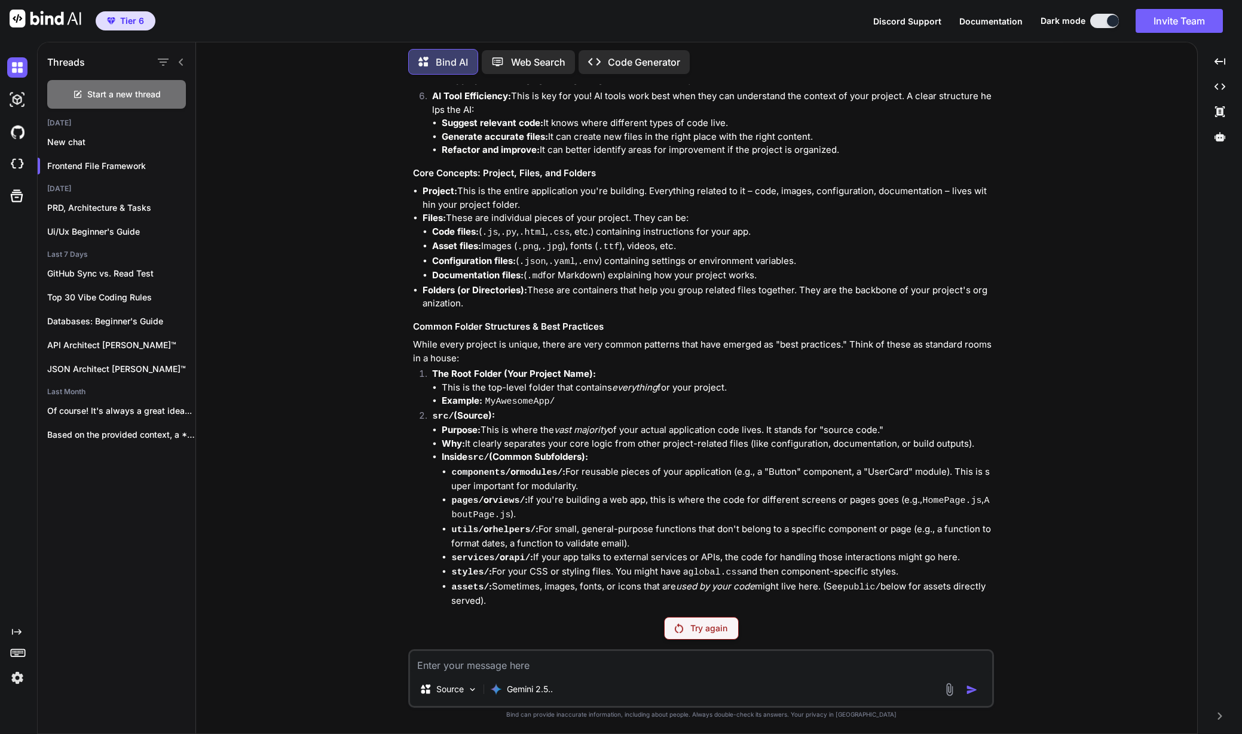
scroll to position [347, 0]
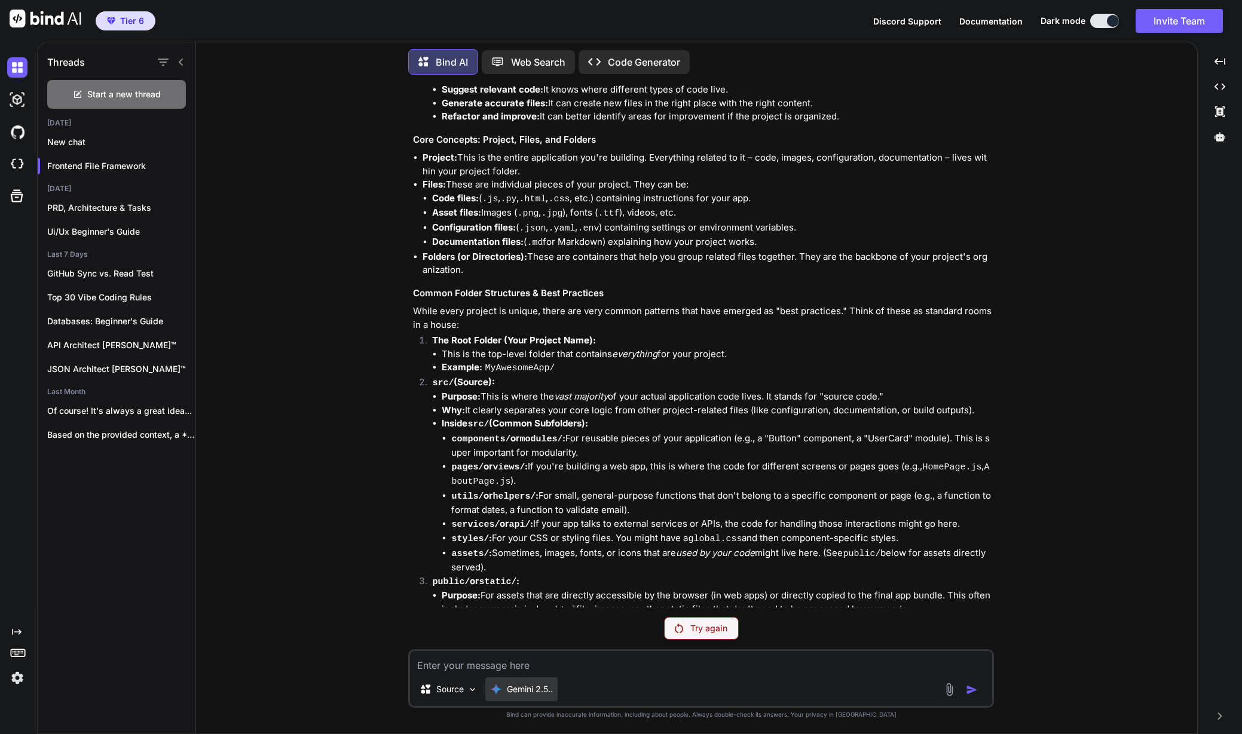
click at [531, 691] on p "Gemini 2.5.." at bounding box center [530, 689] width 46 height 12
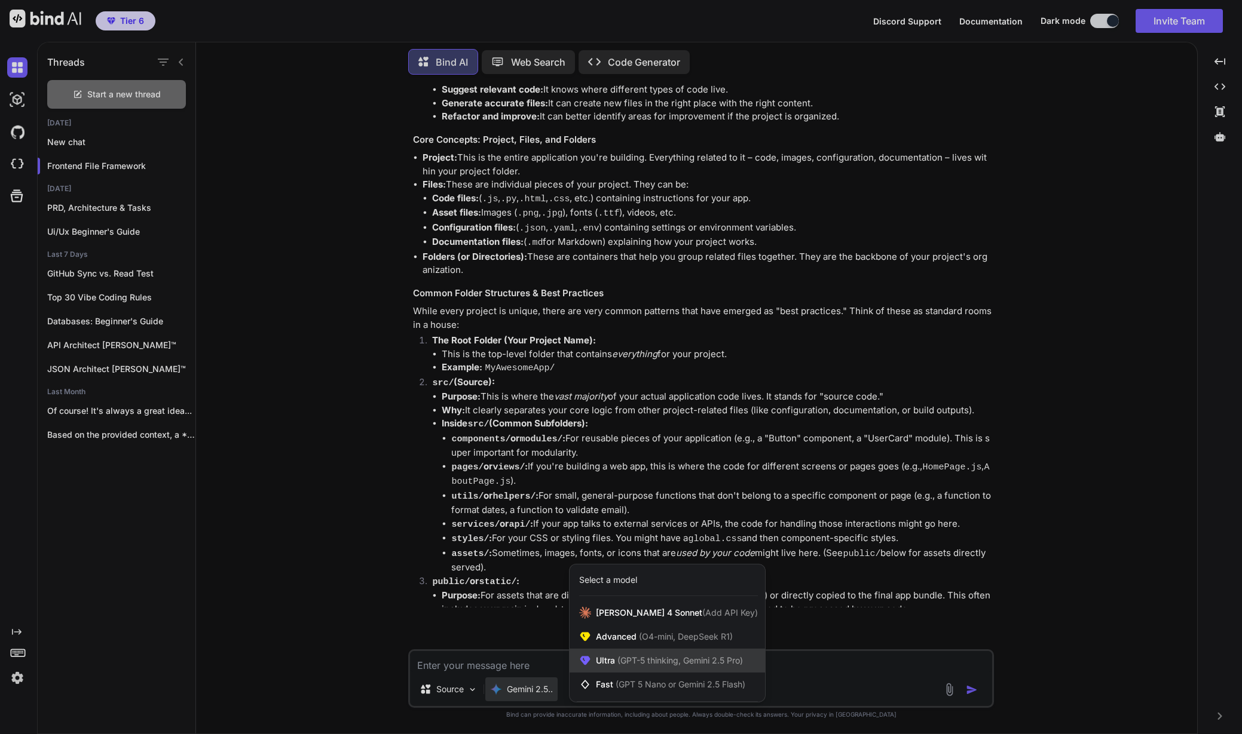
click at [617, 666] on span "Ultra (GPT-5 thinking, Gemini 2.5 Pro)" at bounding box center [669, 661] width 147 height 12
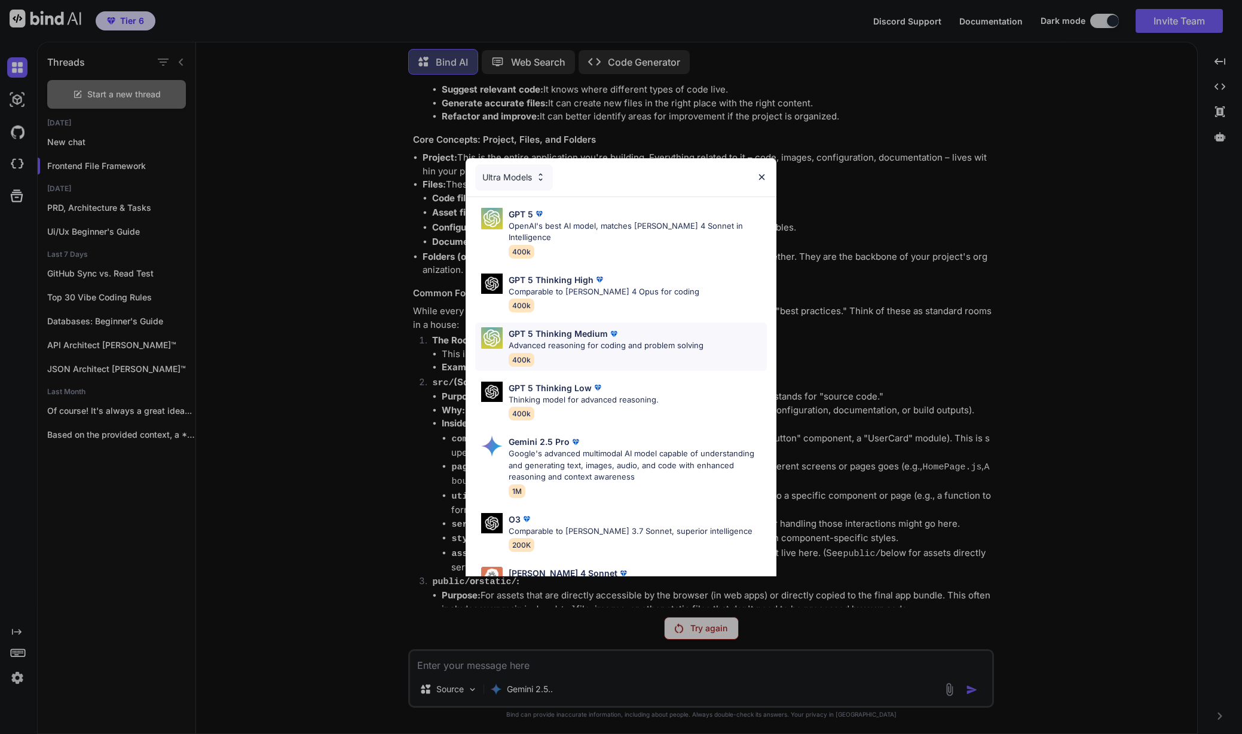
click at [563, 327] on p "GPT 5 Thinking Medium" at bounding box center [557, 333] width 99 height 13
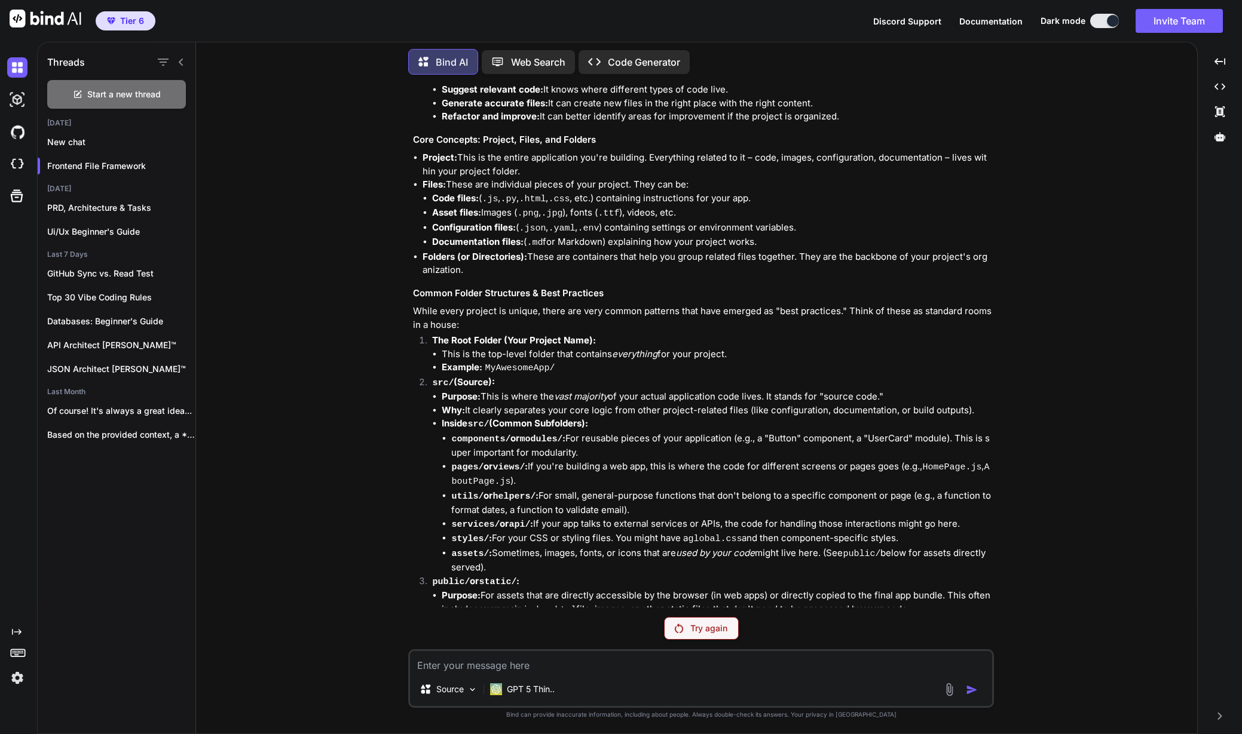
click at [702, 623] on p "Try again" at bounding box center [708, 629] width 37 height 12
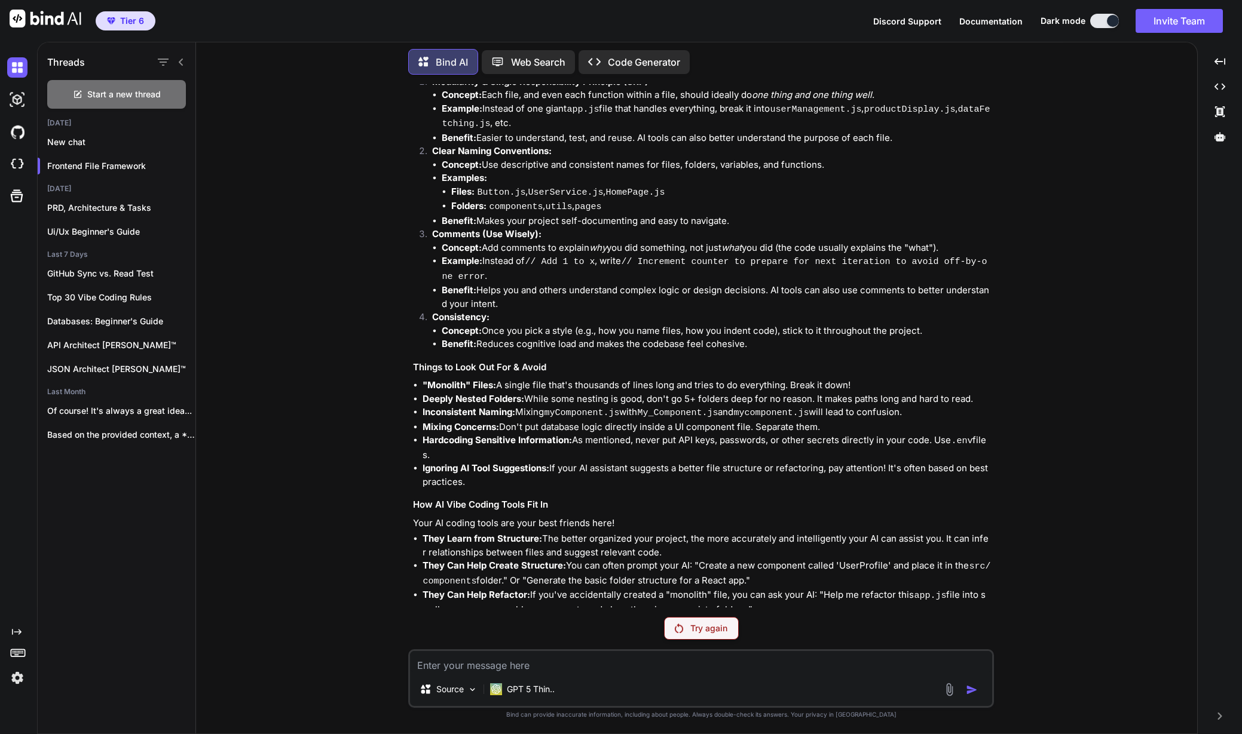
scroll to position [1488, 0]
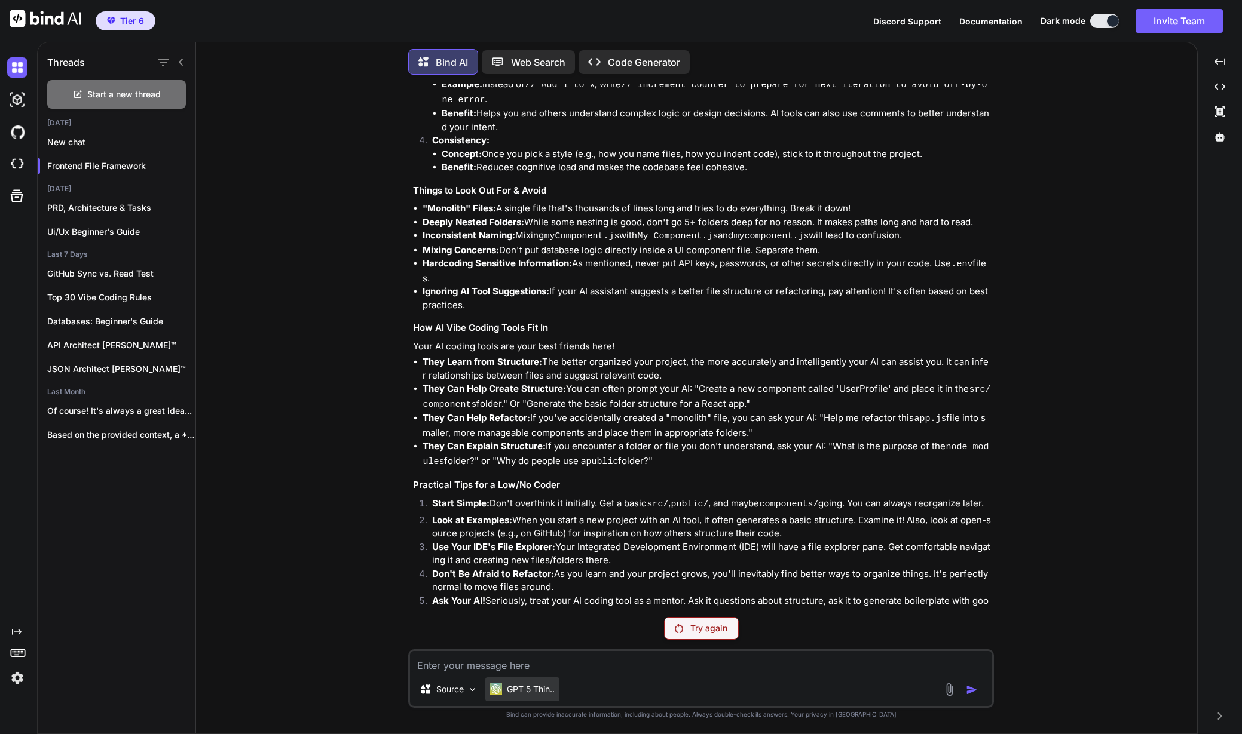
click at [514, 683] on p "GPT 5 Thin.." at bounding box center [531, 689] width 48 height 12
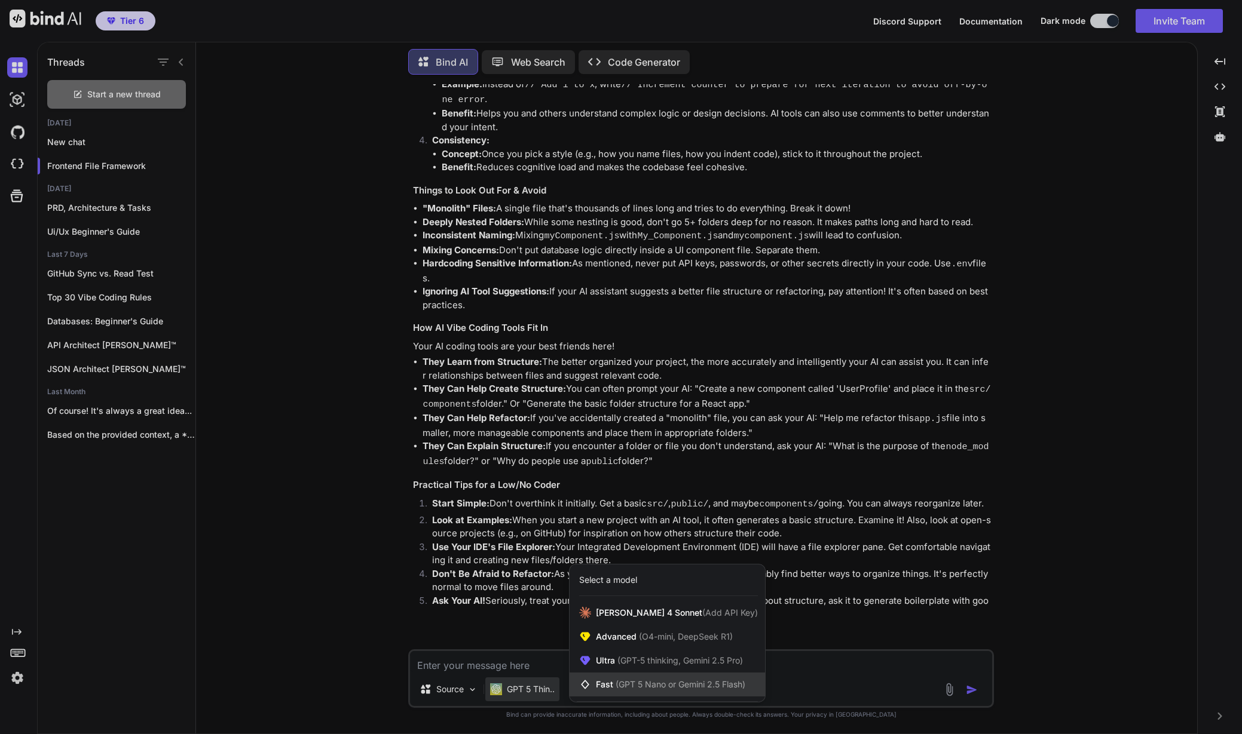
click at [606, 685] on span "Fast (GPT 5 Nano or Gemini 2.5 Flash)" at bounding box center [670, 685] width 149 height 12
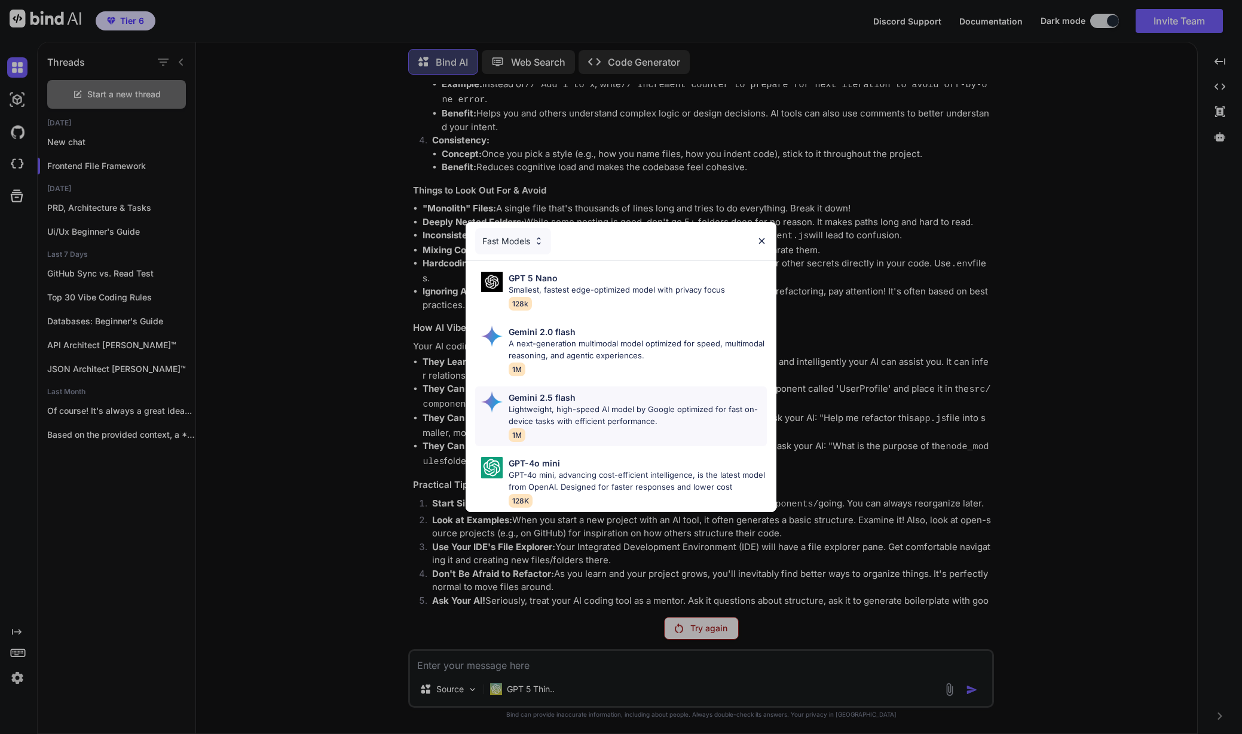
click at [559, 403] on p "Gemini 2.5 flash" at bounding box center [541, 397] width 67 height 13
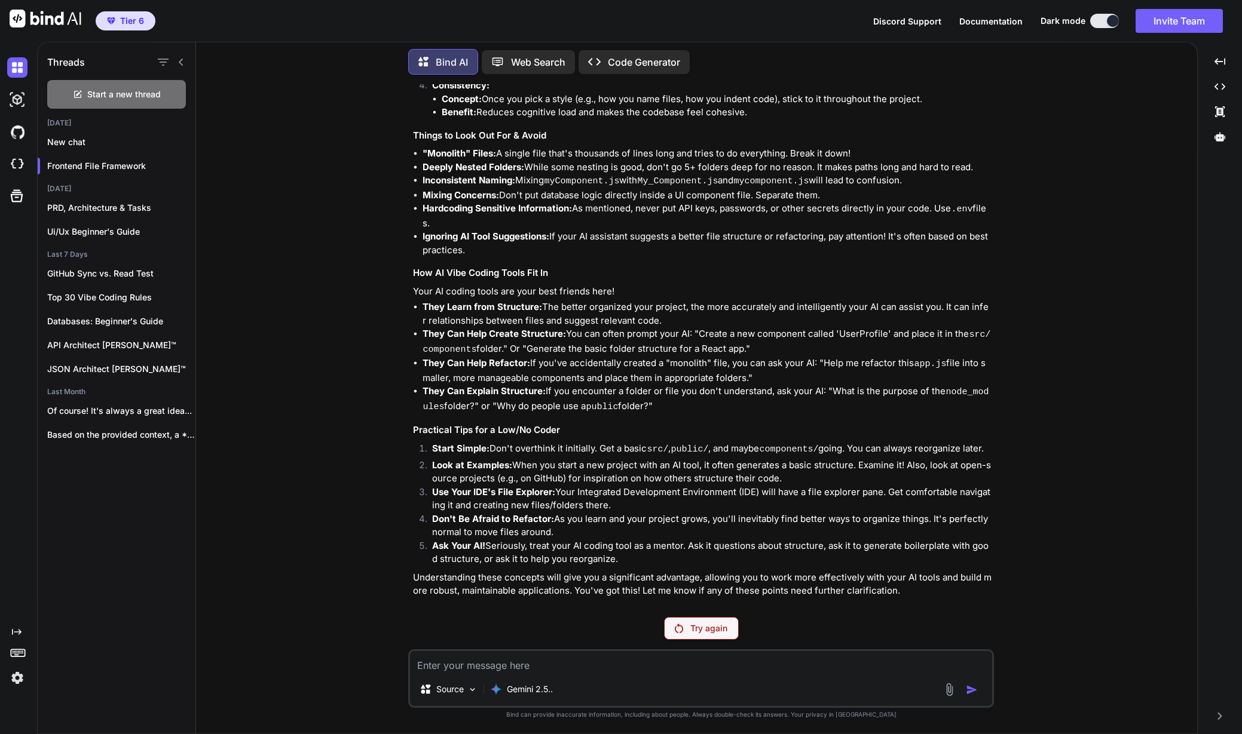
scroll to position [1543, 0]
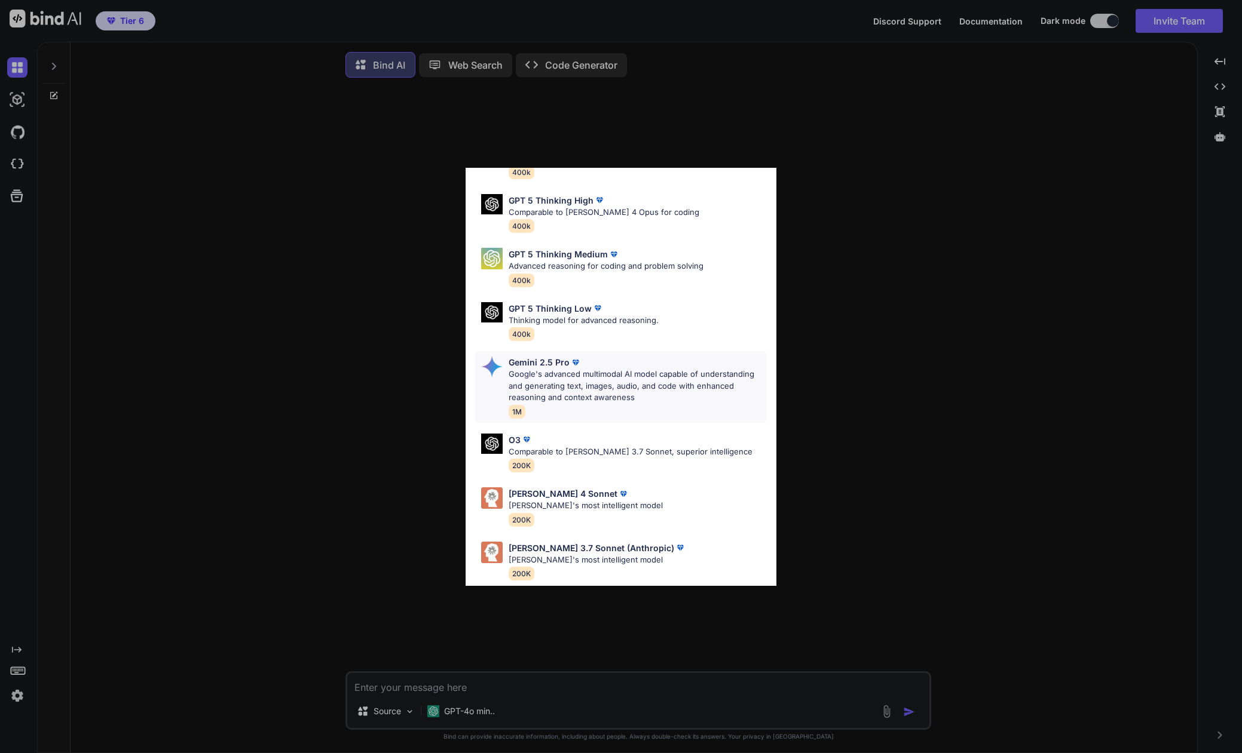
scroll to position [334, 0]
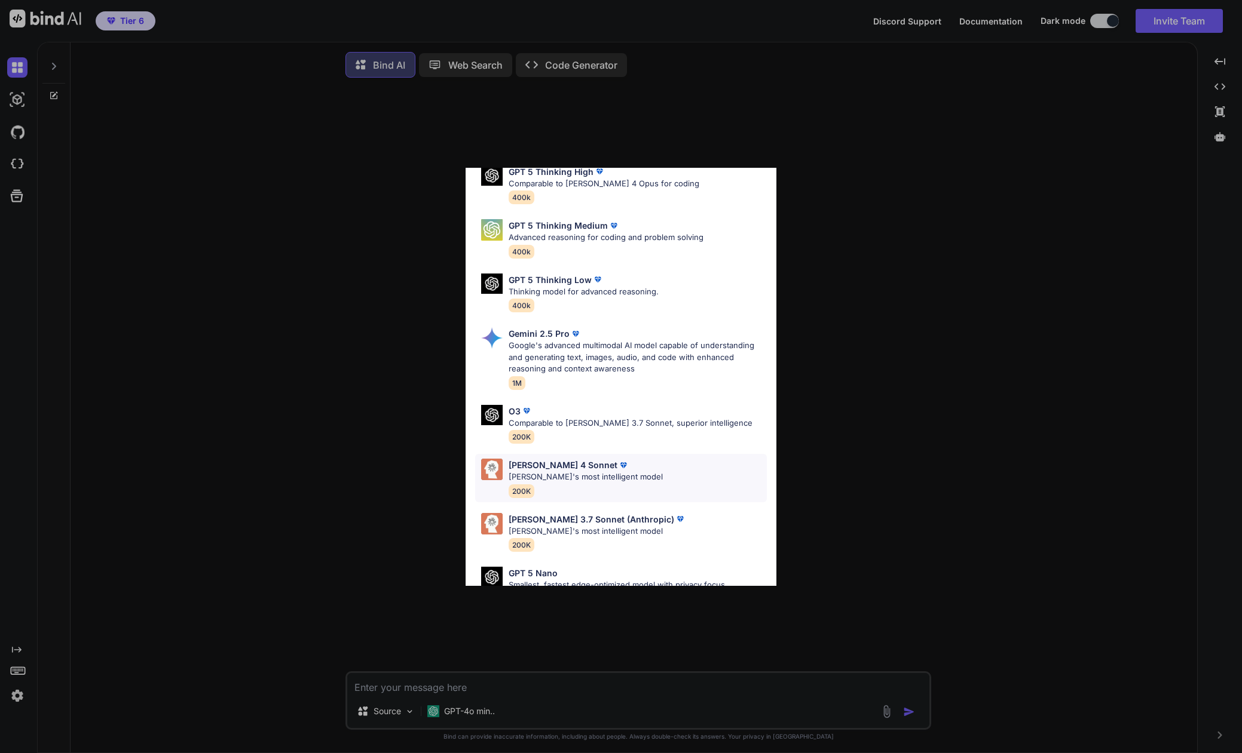
click at [533, 471] on p "[PERSON_NAME]'s most intelligent model" at bounding box center [585, 477] width 154 height 12
type textarea "x"
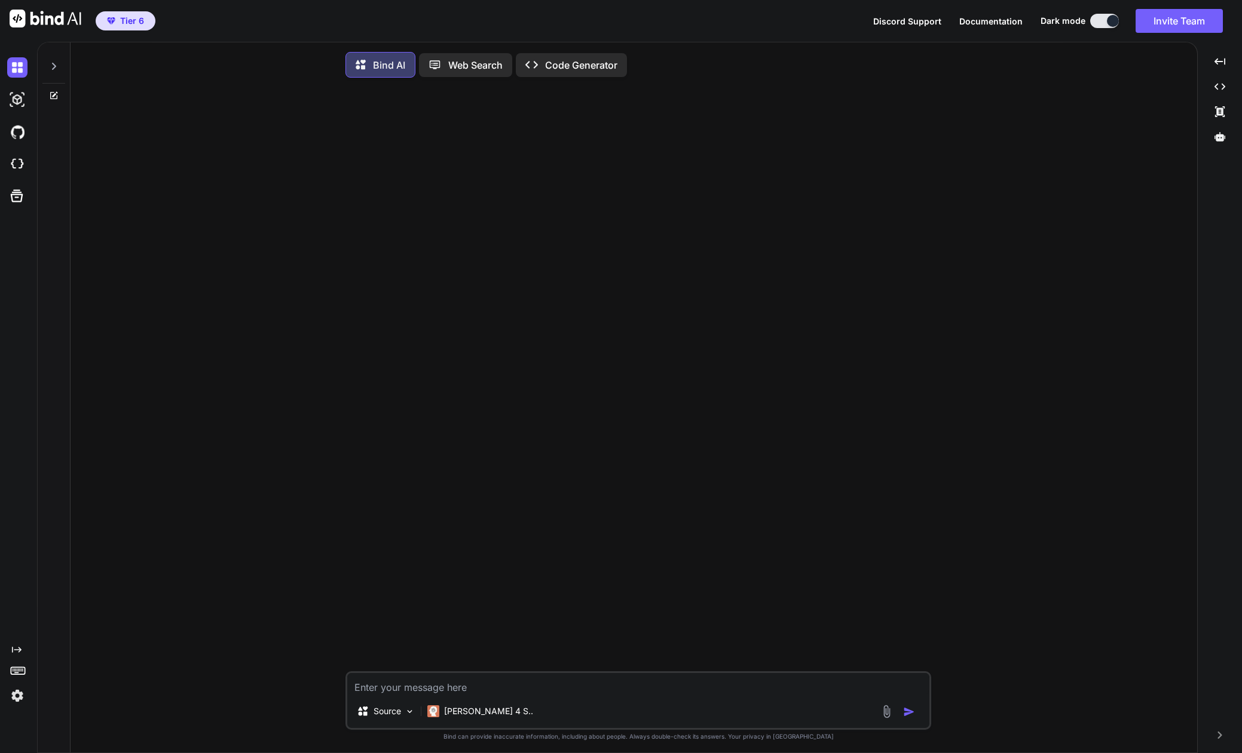
click at [437, 690] on textarea at bounding box center [638, 684] width 582 height 22
type textarea "H"
type textarea "x"
type textarea "Hi"
type textarea "x"
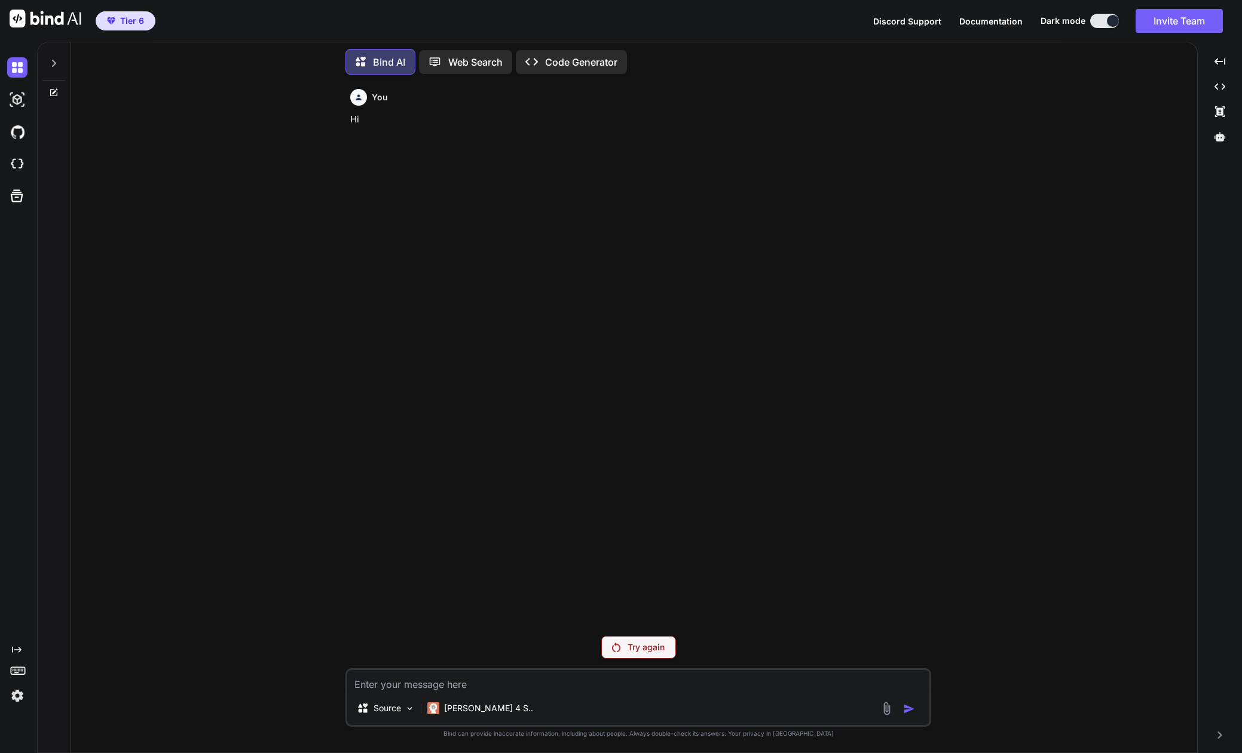
scroll to position [0, 0]
click at [463, 705] on p "[PERSON_NAME] 4 S.." at bounding box center [488, 709] width 89 height 12
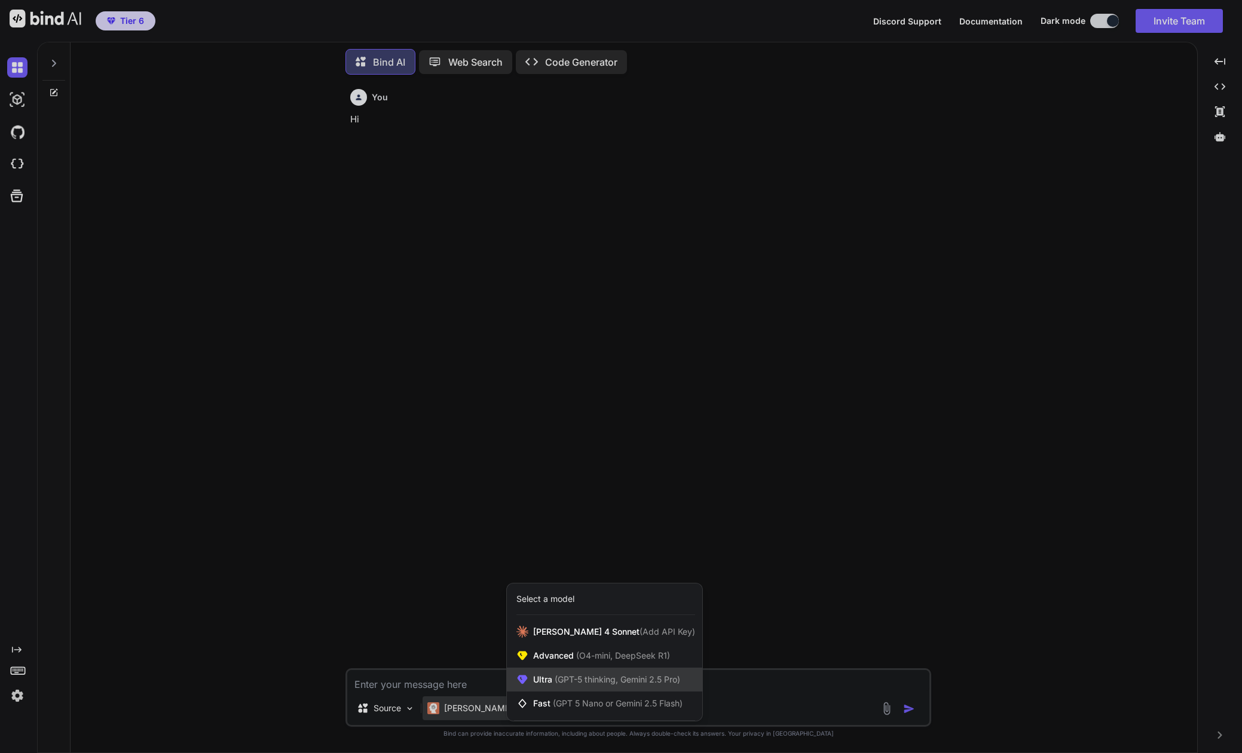
click at [561, 680] on span "(GPT-5 thinking, Gemini 2.5 Pro)" at bounding box center [616, 680] width 128 height 10
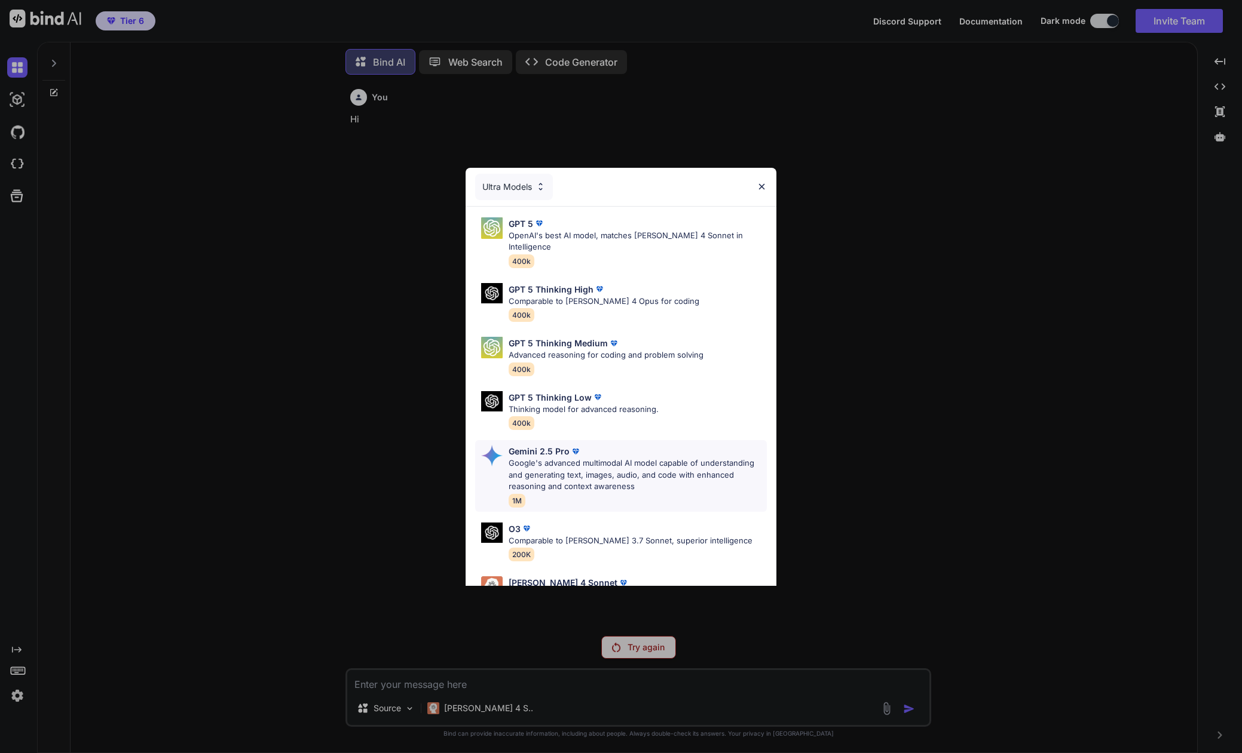
click at [563, 458] on p "Google's advanced multimodal AI model capable of understanding and generating t…" at bounding box center [637, 475] width 258 height 35
type textarea "x"
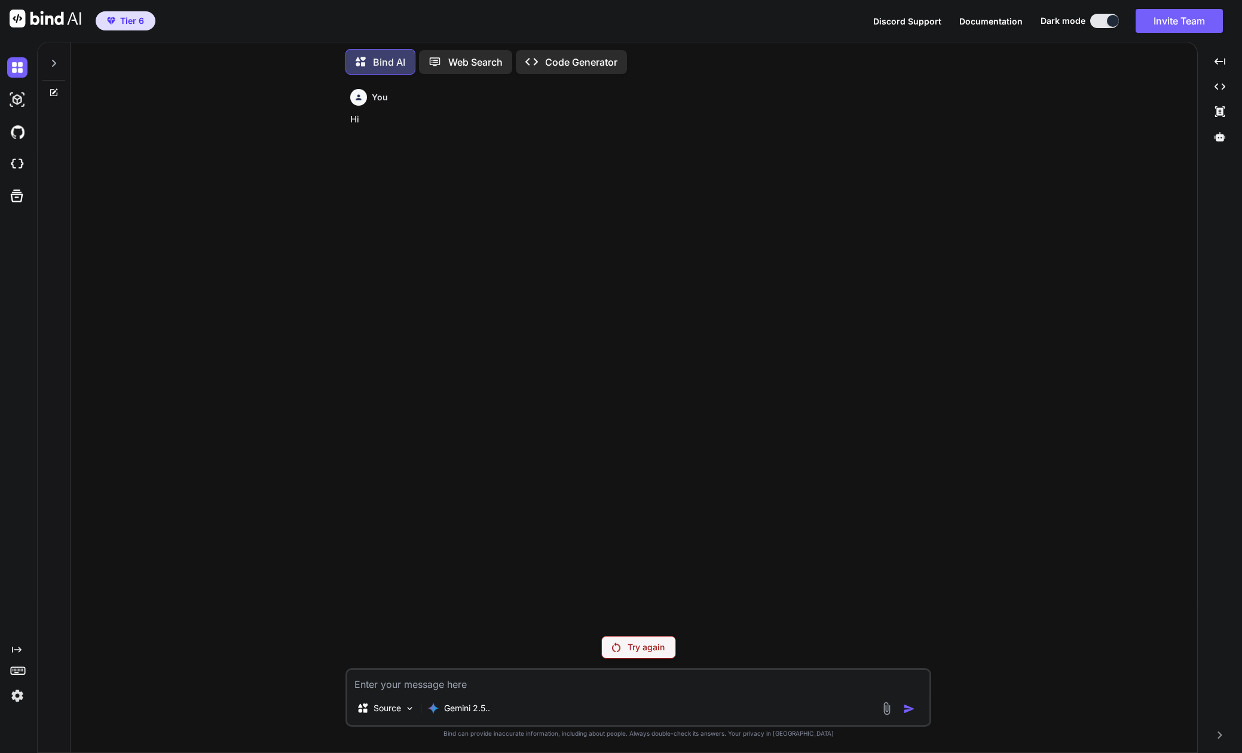
click at [435, 678] on textarea at bounding box center [638, 681] width 582 height 22
type textarea "H"
type textarea "x"
type textarea "Hi"
type textarea "x"
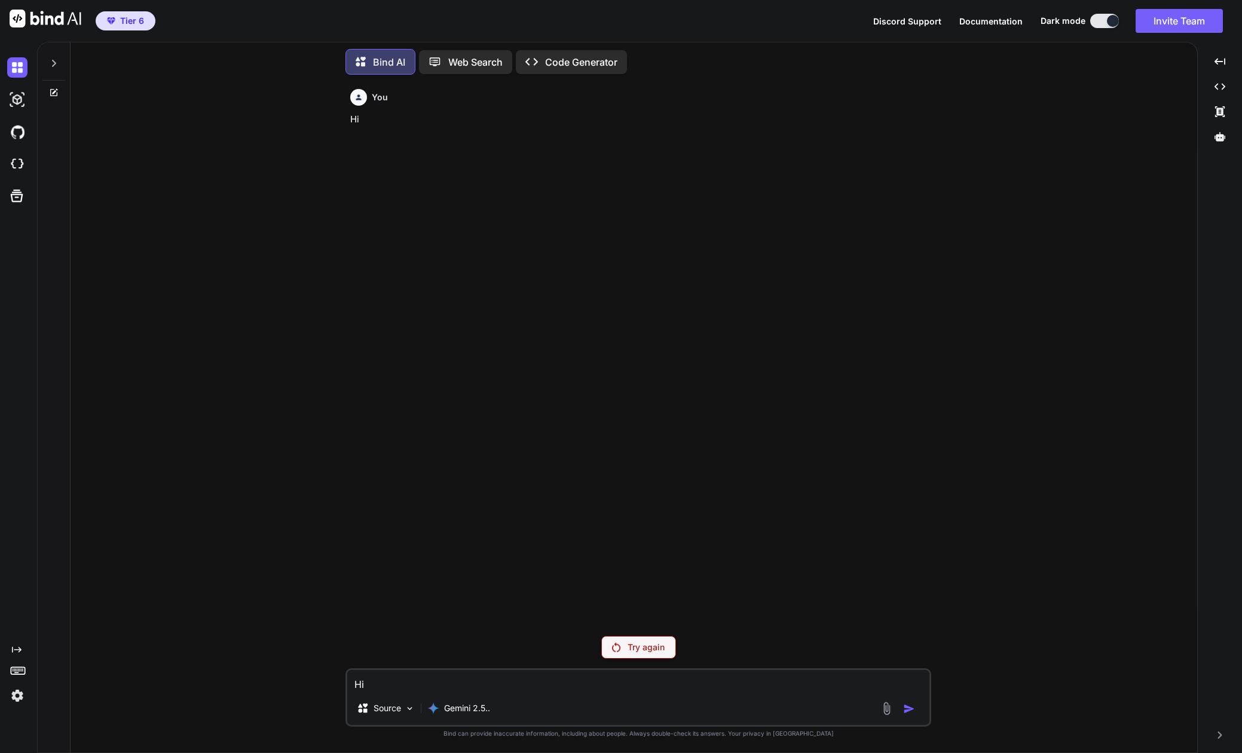
type textarea "Hi"
type textarea "x"
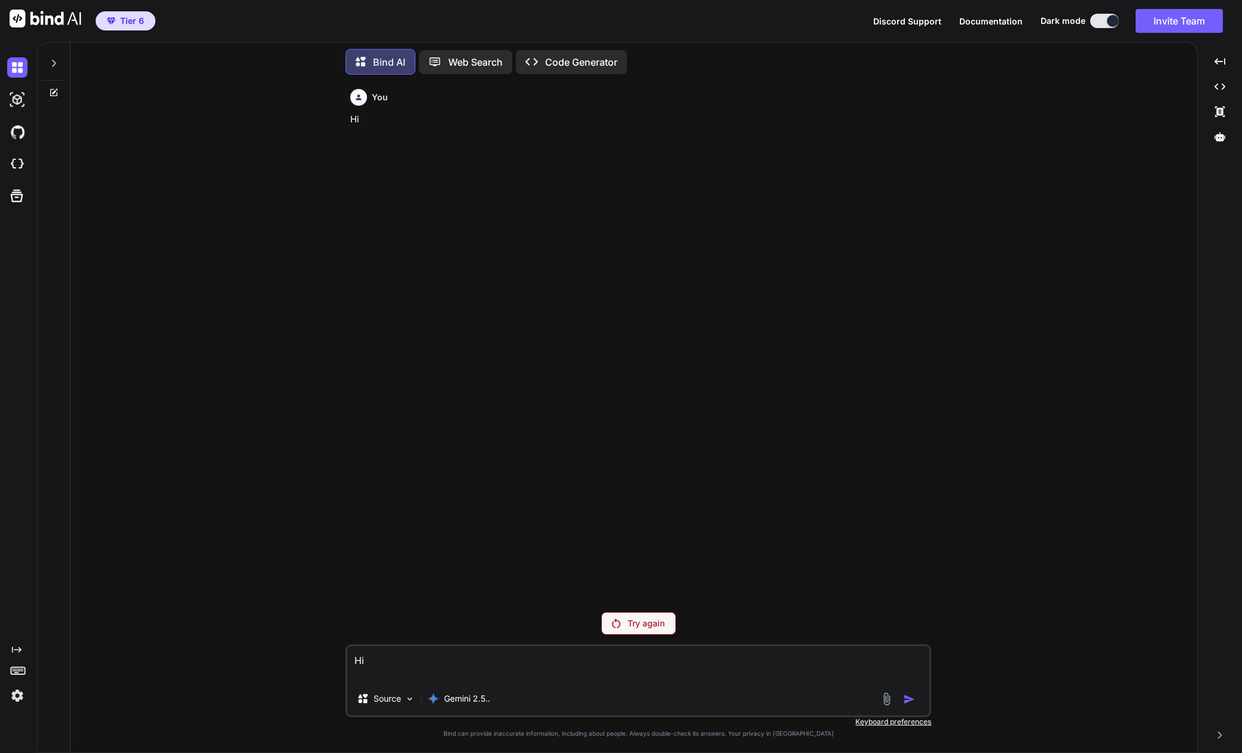
type textarea "Hi"
click at [649, 620] on p "Try again" at bounding box center [645, 624] width 37 height 12
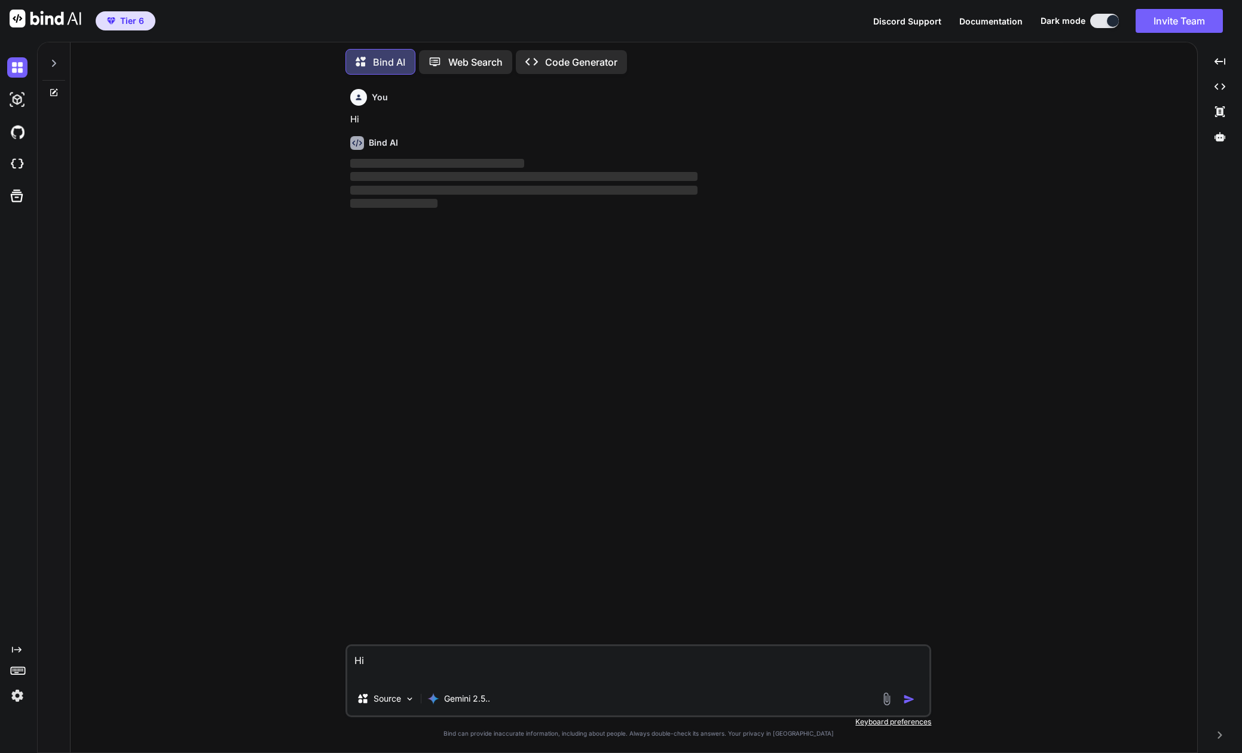
type textarea "x"
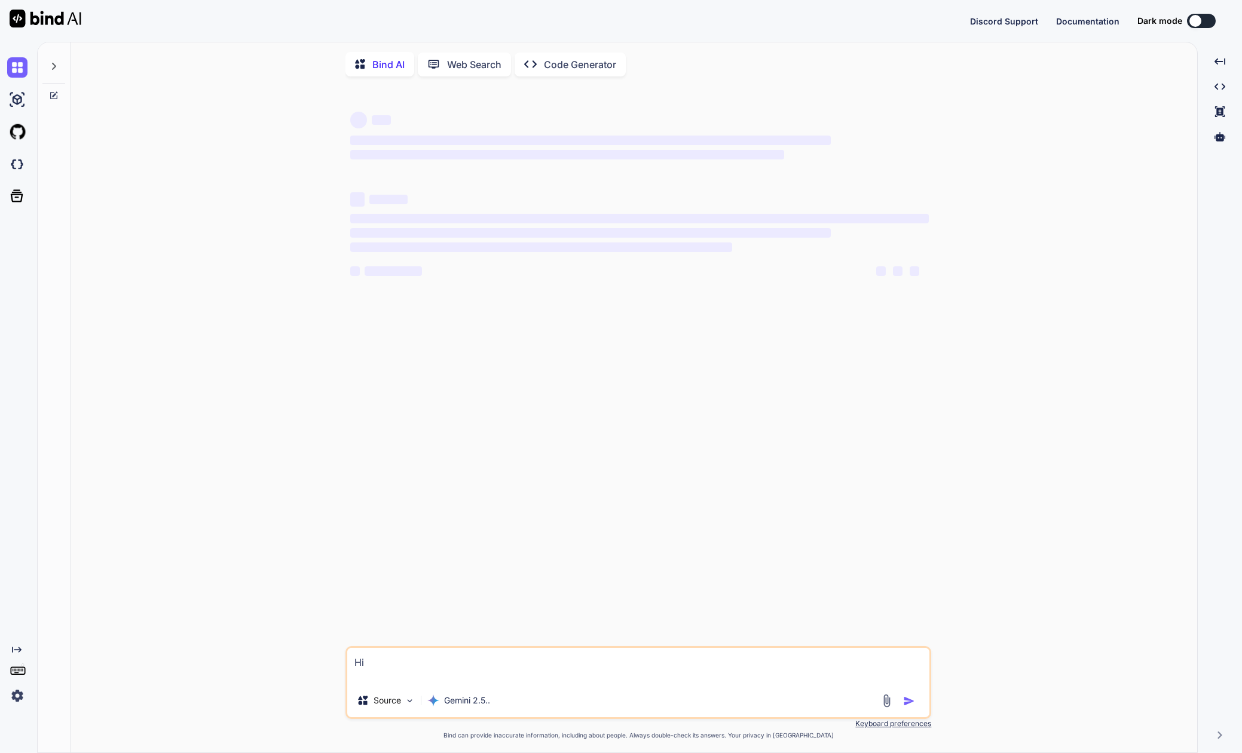
type textarea "x"
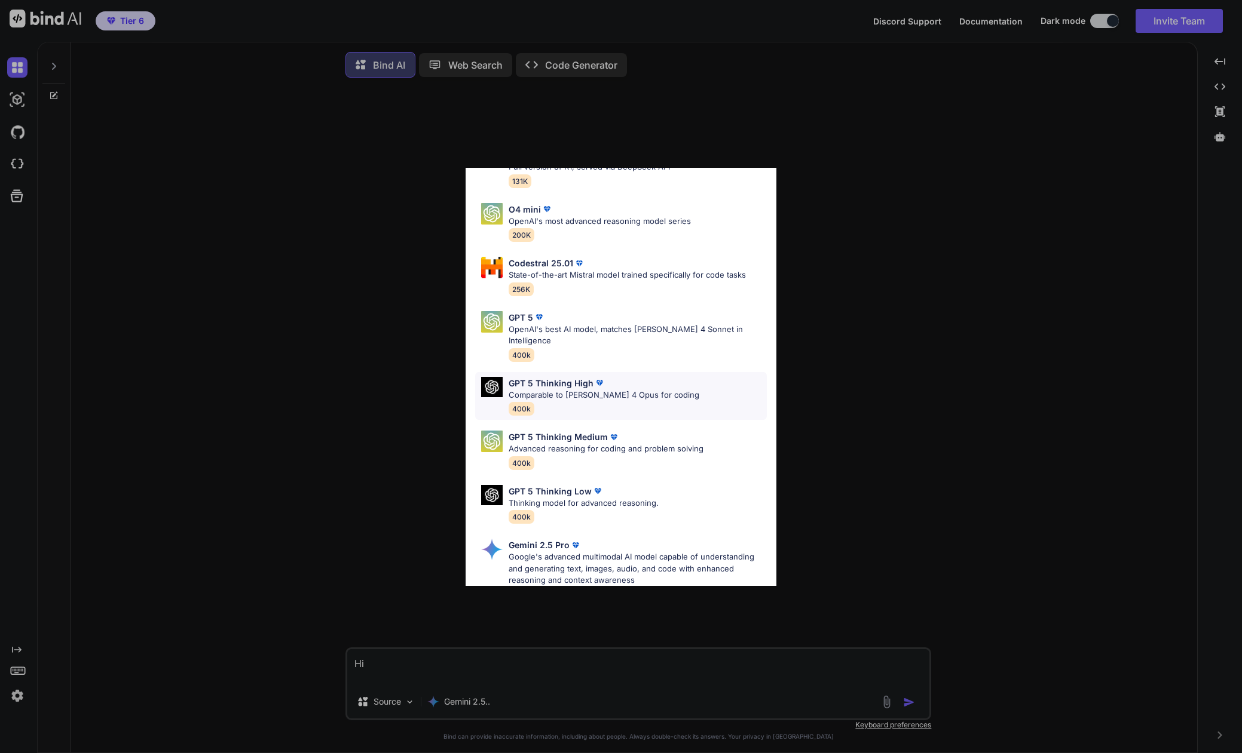
scroll to position [145, 0]
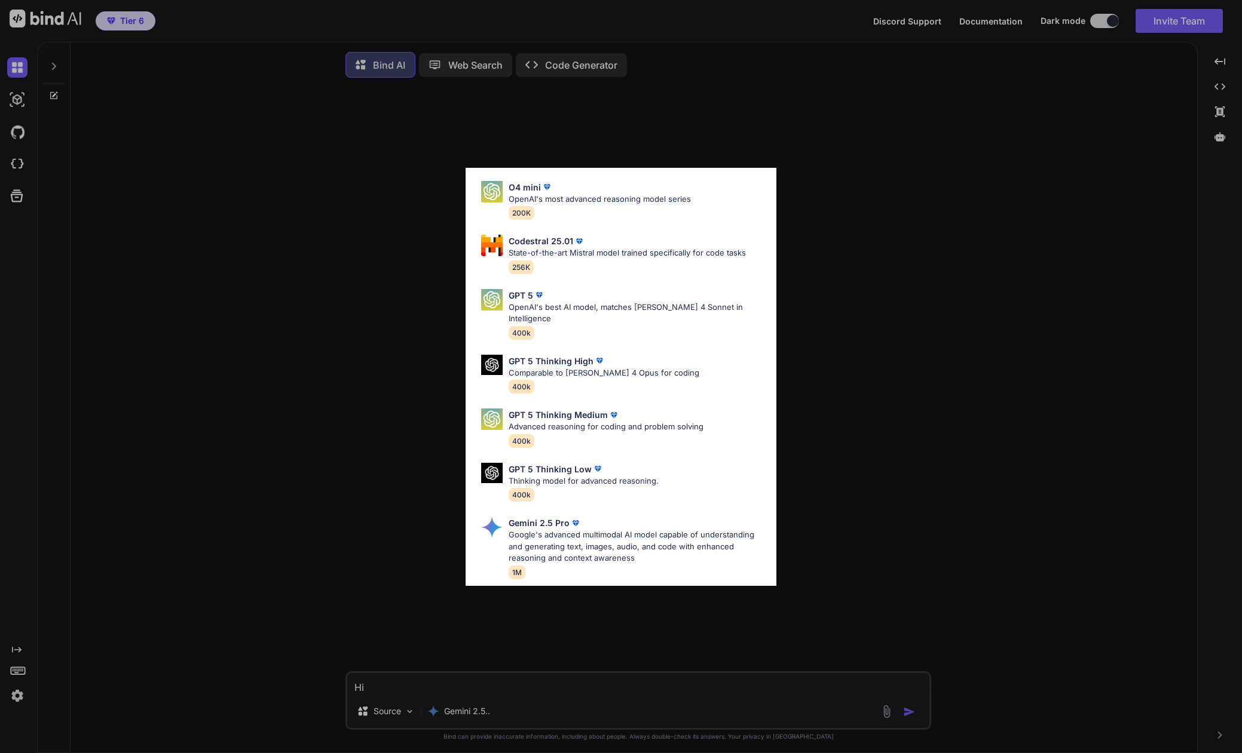
type textarea "Hi"
click at [905, 715] on div "All GPT 5 Mini Smaller, fast variant balancing speed and capability for light t…" at bounding box center [621, 376] width 1242 height 753
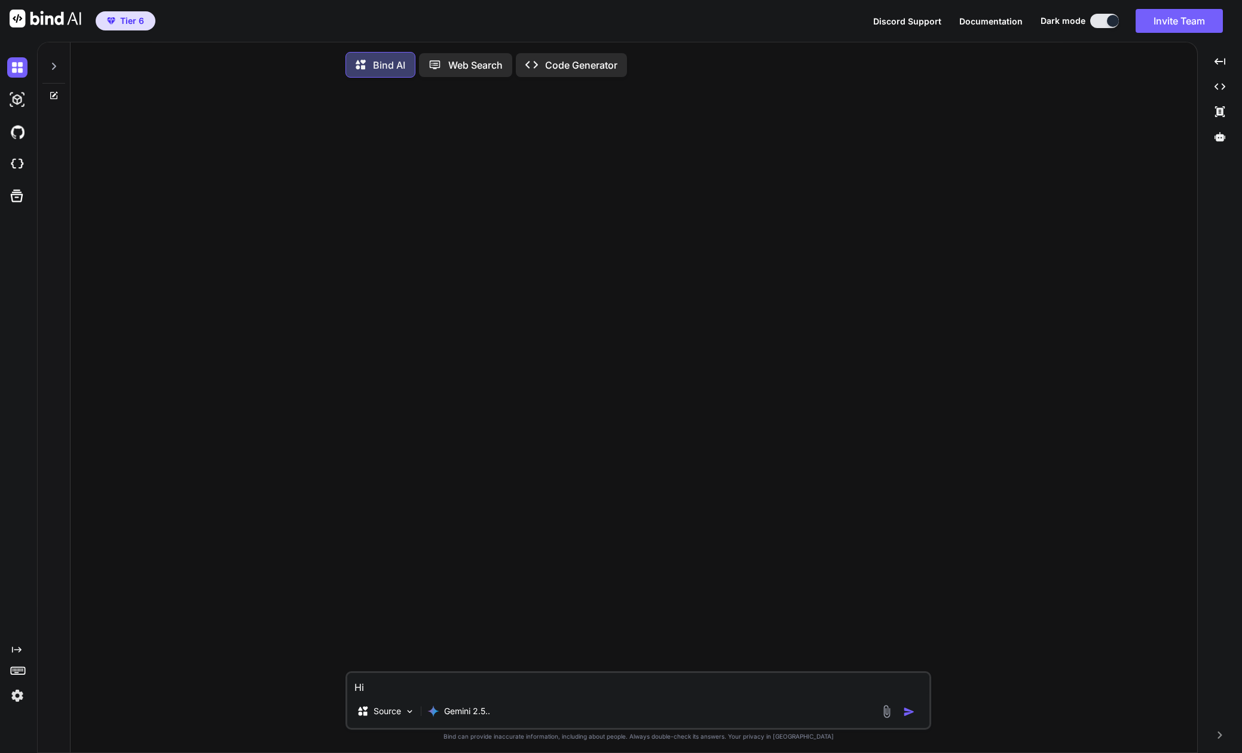
click at [906, 715] on img "button" at bounding box center [909, 712] width 12 height 12
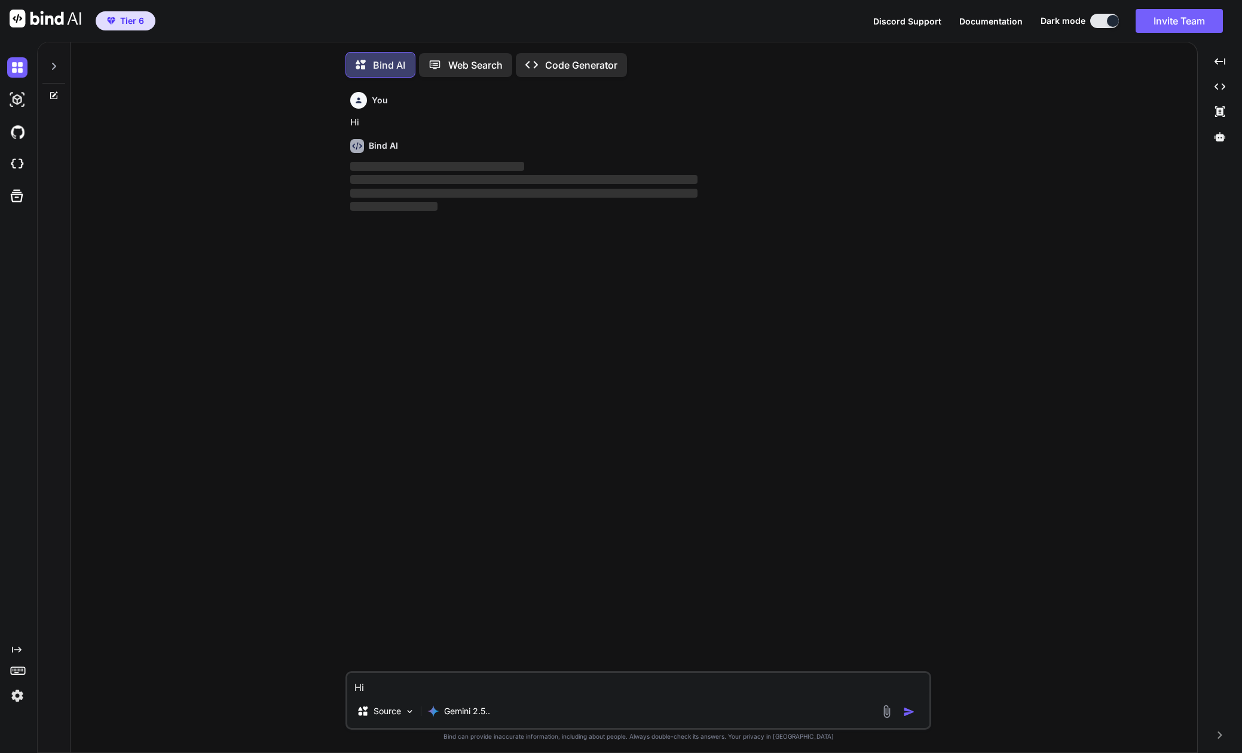
scroll to position [6, 0]
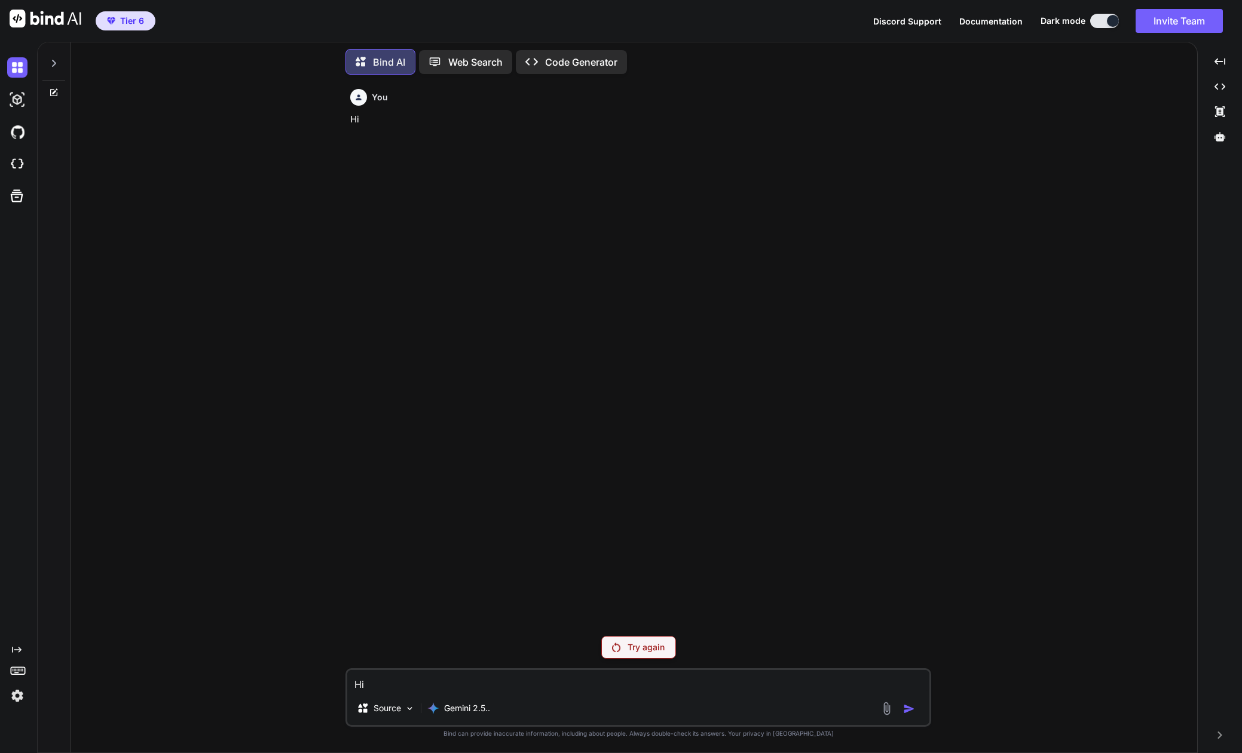
click at [18, 696] on img at bounding box center [17, 696] width 20 height 20
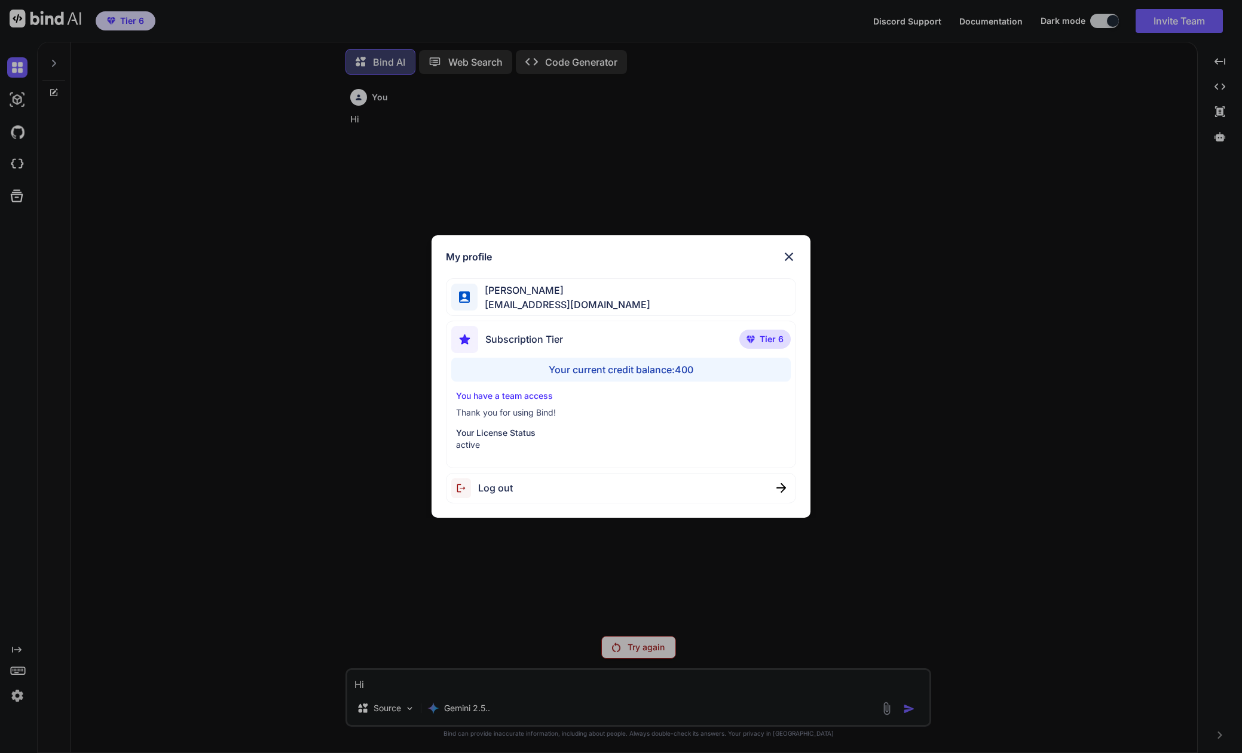
click at [522, 488] on div "Log out" at bounding box center [621, 488] width 351 height 30
